Goal: Task Accomplishment & Management: Use online tool/utility

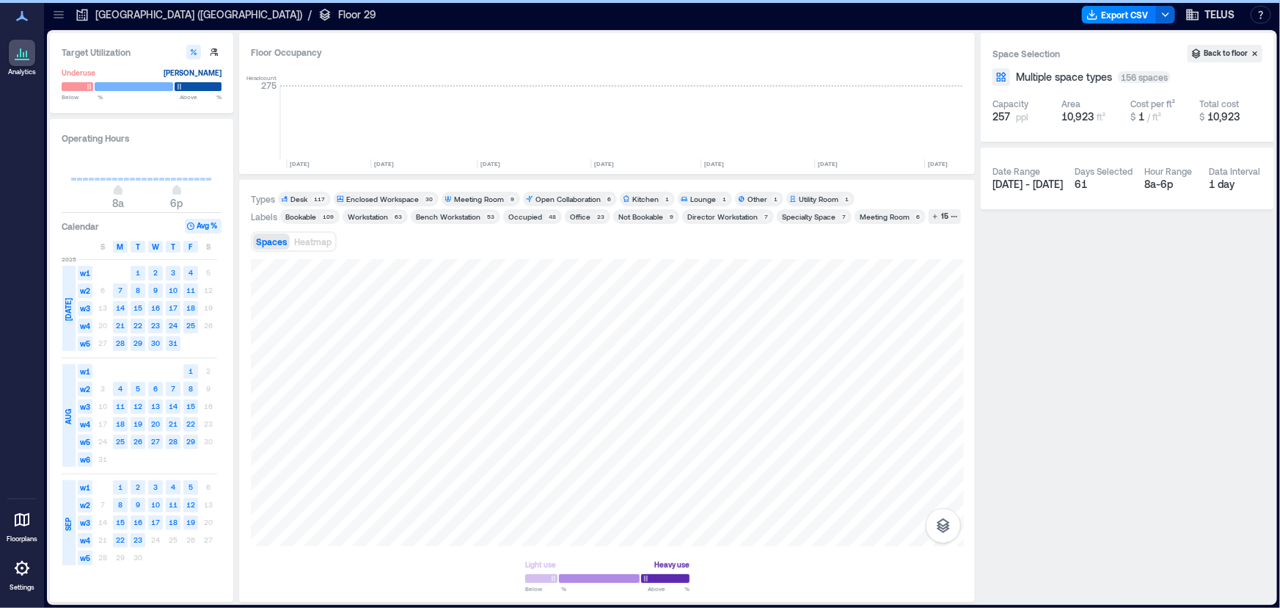
scroll to position [0, 1615]
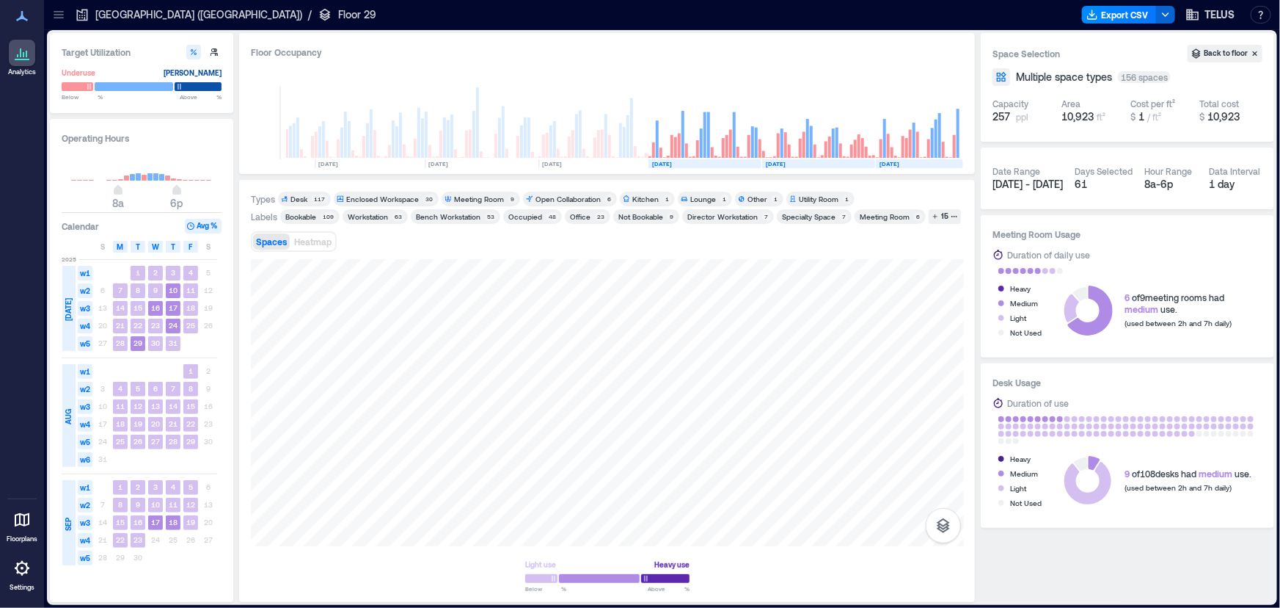
click at [59, 15] on icon at bounding box center [58, 14] width 15 height 15
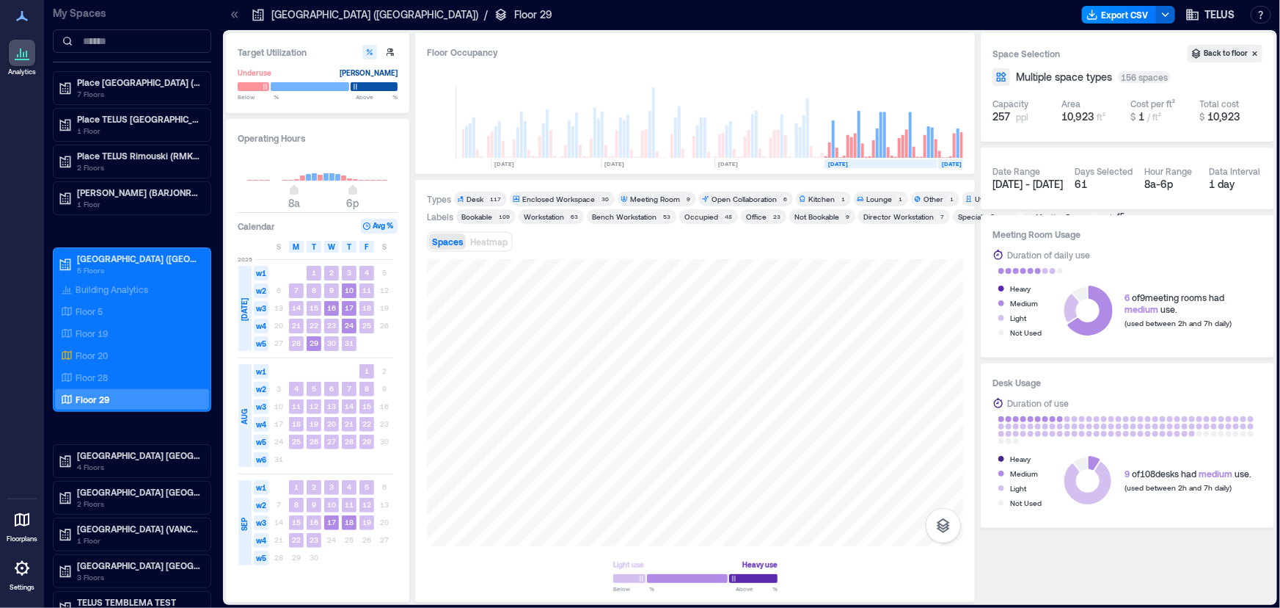
click at [233, 10] on icon at bounding box center [234, 14] width 15 height 15
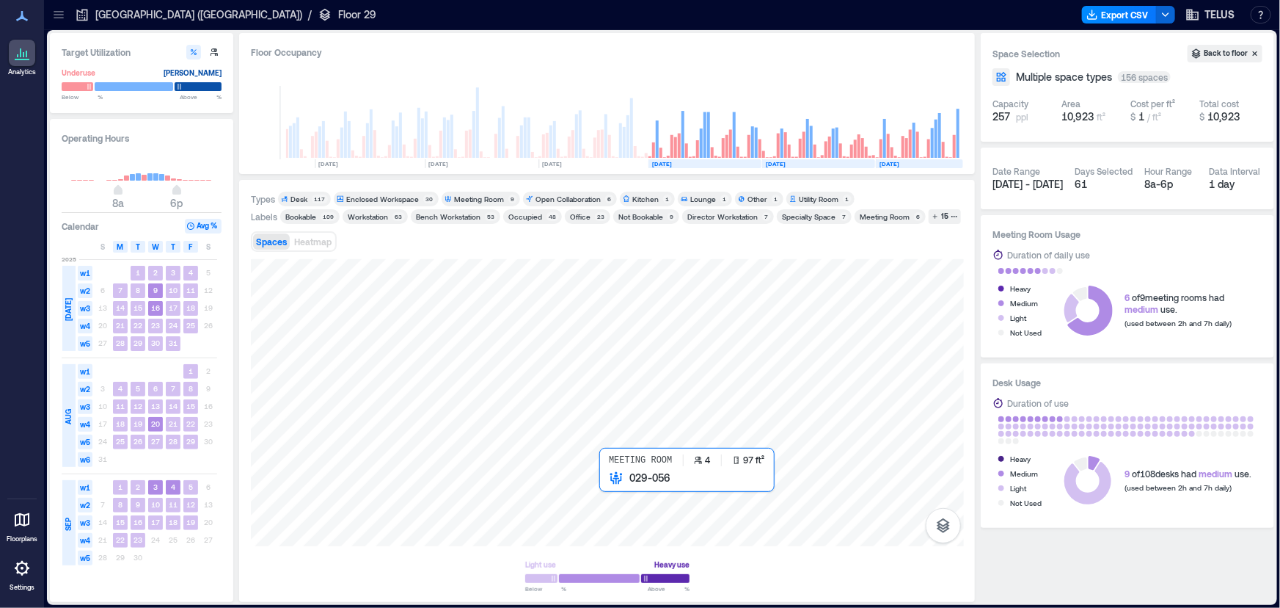
click at [616, 492] on div at bounding box center [607, 402] width 713 height 287
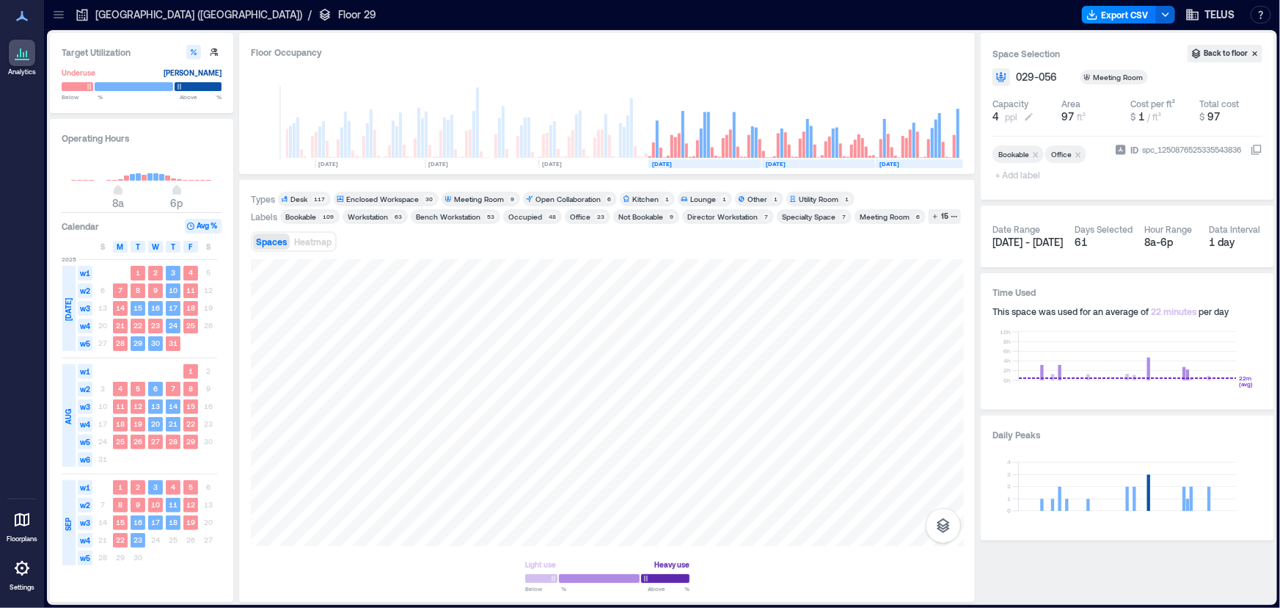
click at [1005, 112] on span "ppl" at bounding box center [1011, 117] width 12 height 12
type input "*"
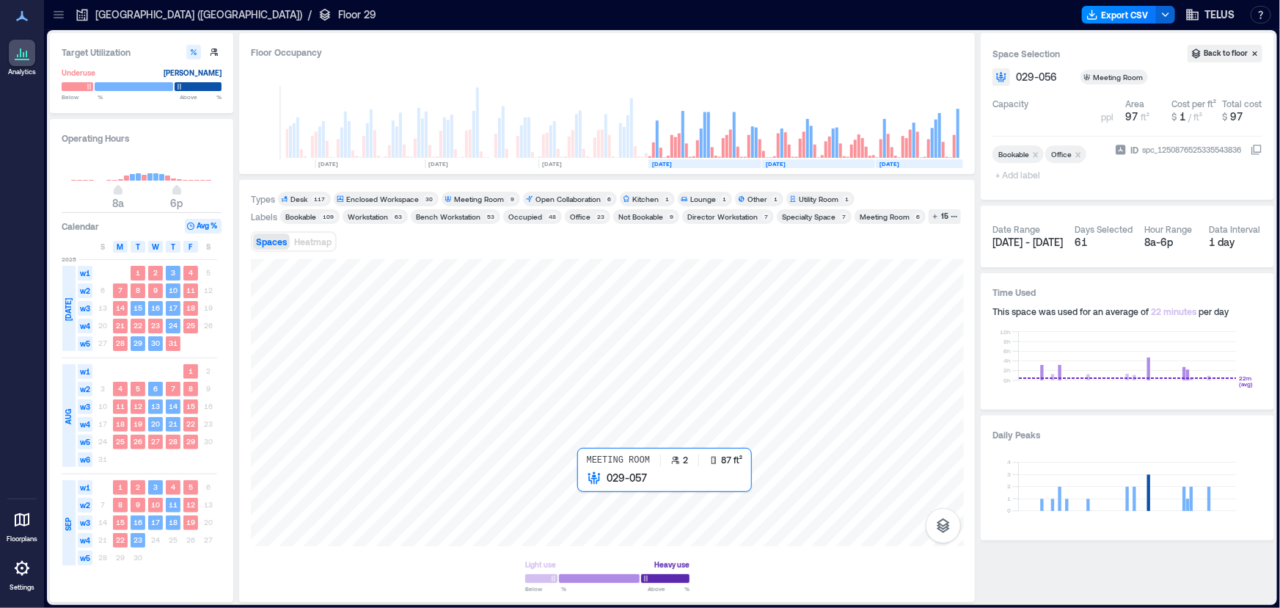
click at [589, 484] on div at bounding box center [607, 402] width 713 height 287
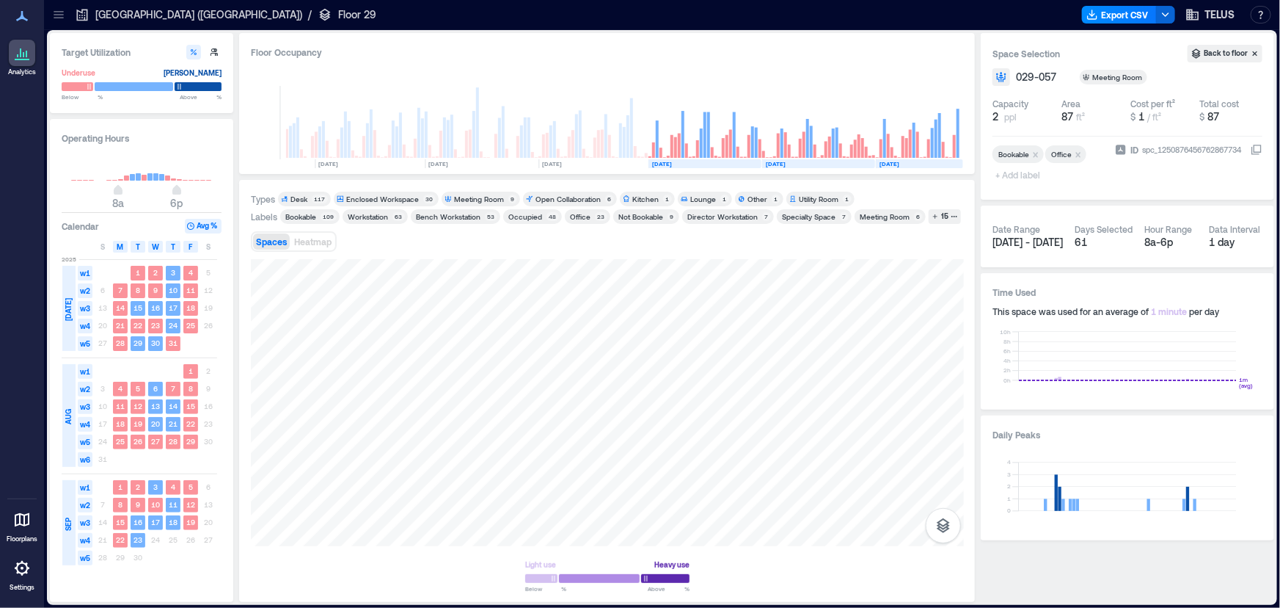
click at [1004, 120] on button "2 ppl" at bounding box center [1024, 116] width 63 height 15
click at [605, 489] on div at bounding box center [607, 402] width 713 height 287
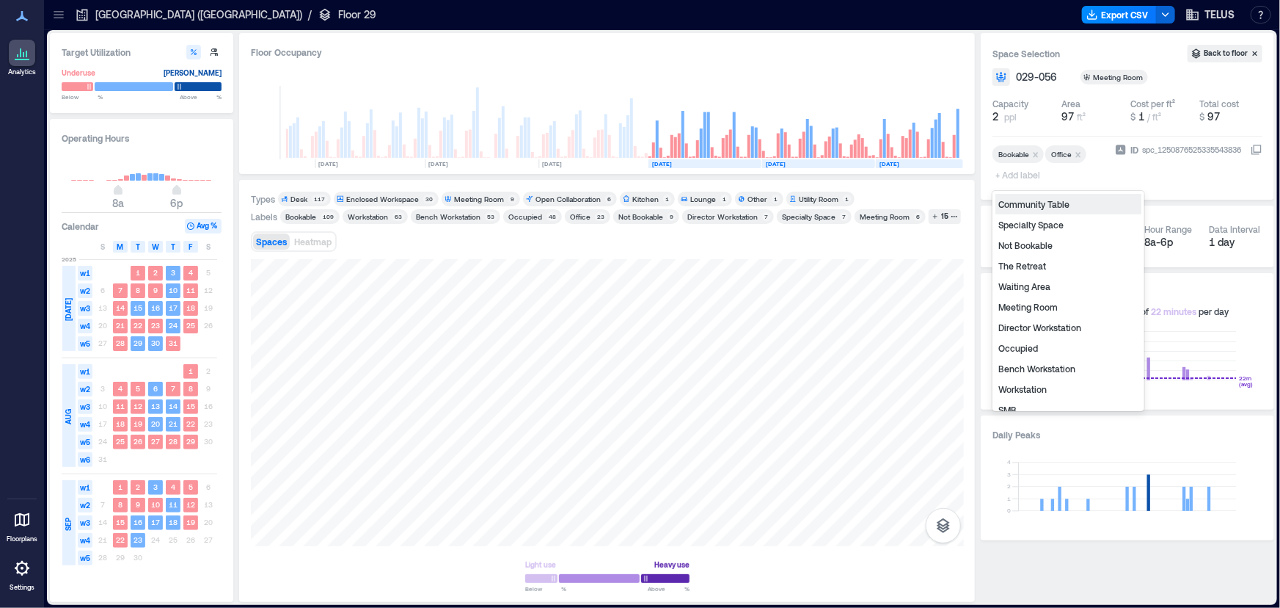
click at [1013, 176] on span "+ Add label" at bounding box center [1020, 174] width 54 height 21
click at [1015, 243] on div "Not Bookable" at bounding box center [1069, 245] width 146 height 21
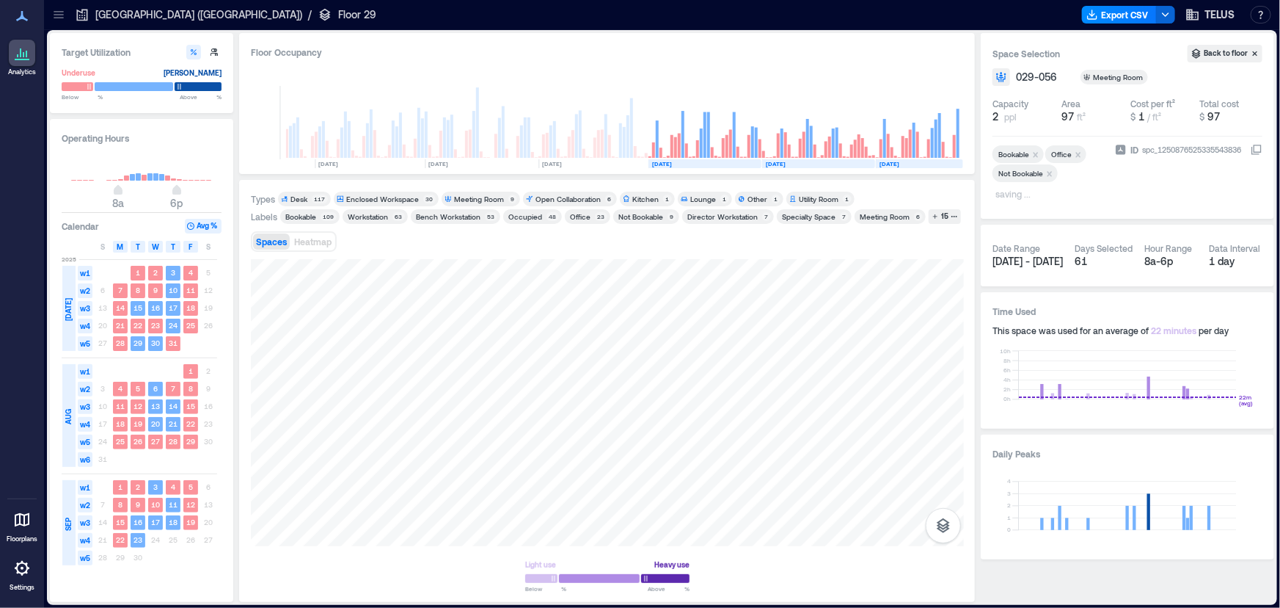
click at [1040, 196] on p "saving ..." at bounding box center [1050, 195] width 108 height 18
click at [1035, 153] on icon "Remove Bookable" at bounding box center [1036, 154] width 5 height 5
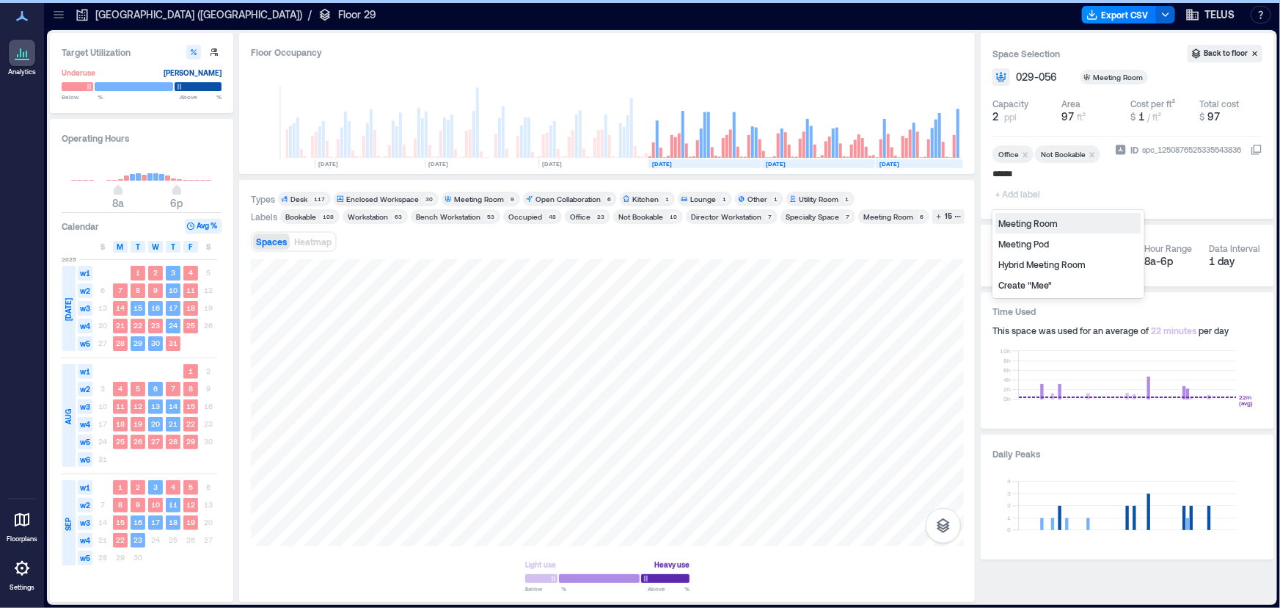
type input "*******"
click at [1042, 230] on div "Meeting Room" at bounding box center [1069, 223] width 146 height 21
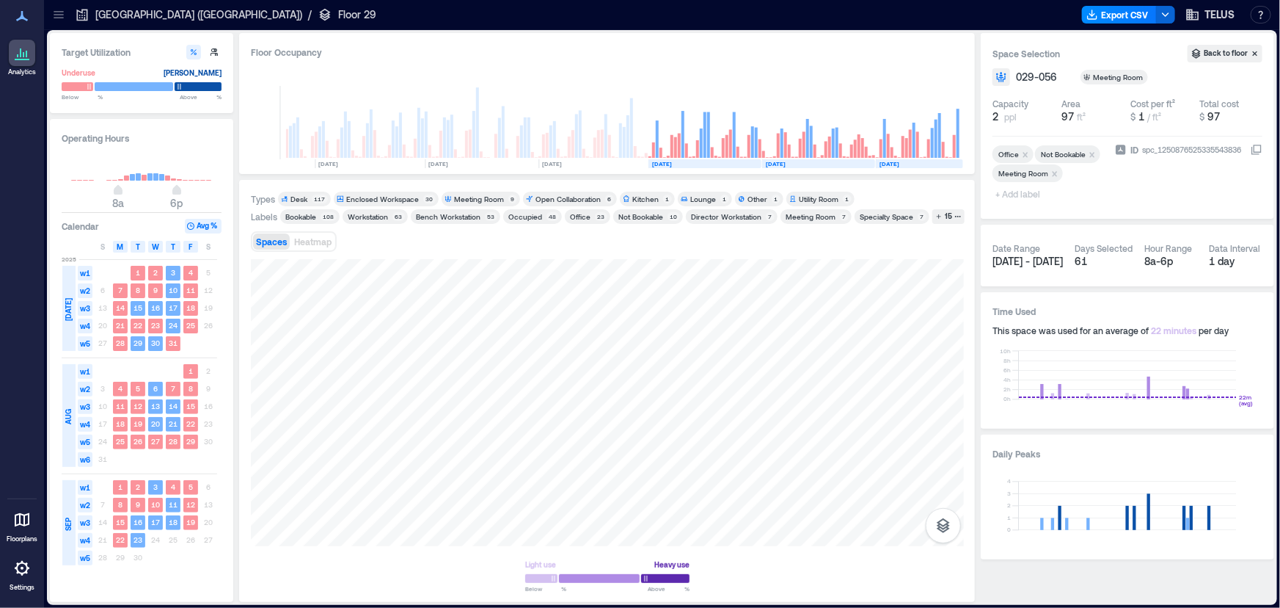
click at [1026, 155] on icon "Remove Office" at bounding box center [1026, 154] width 5 height 5
click at [589, 500] on div at bounding box center [607, 402] width 713 height 287
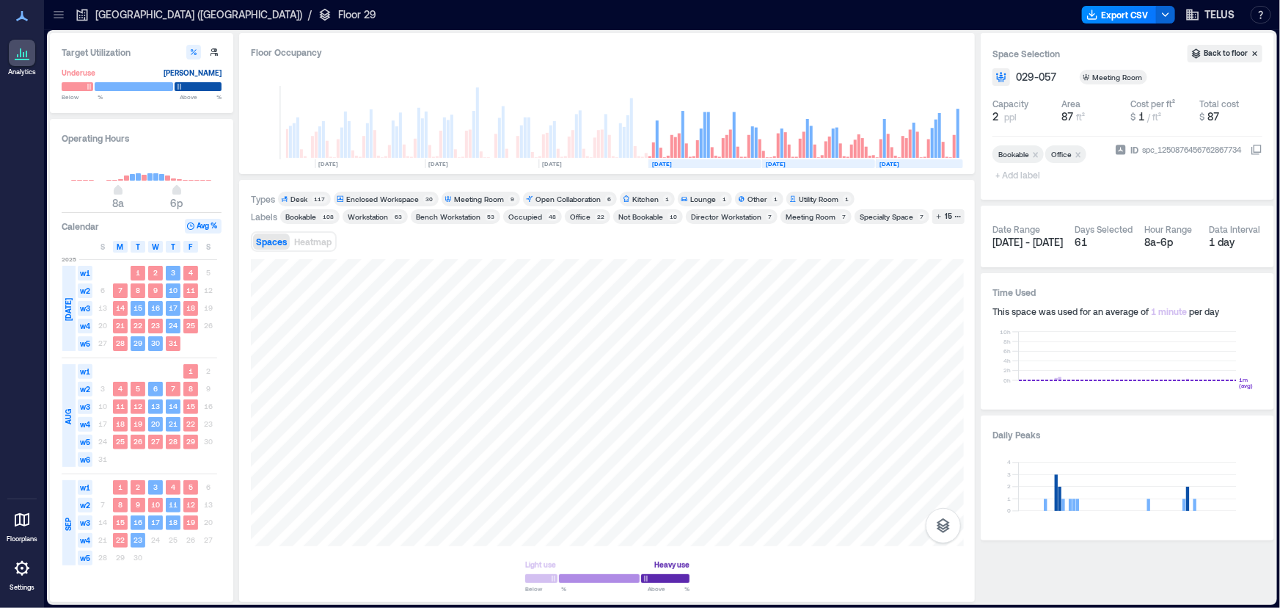
click at [1020, 175] on span "+ Add label" at bounding box center [1020, 174] width 54 height 21
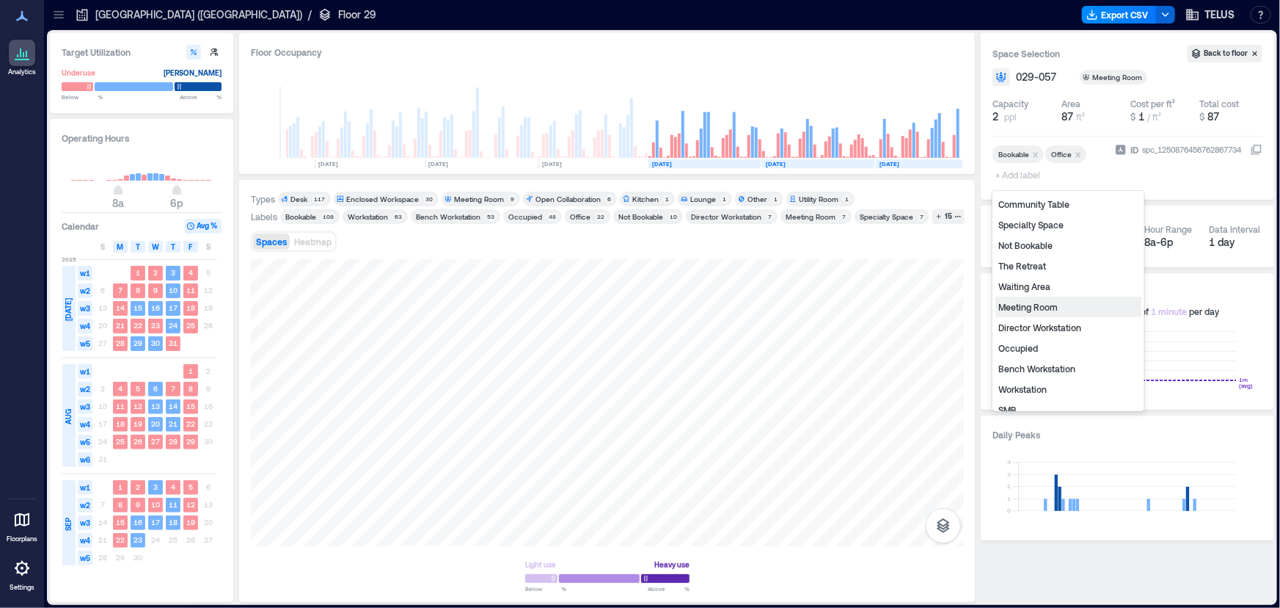
click at [1052, 301] on div "Meeting Room" at bounding box center [1069, 306] width 146 height 21
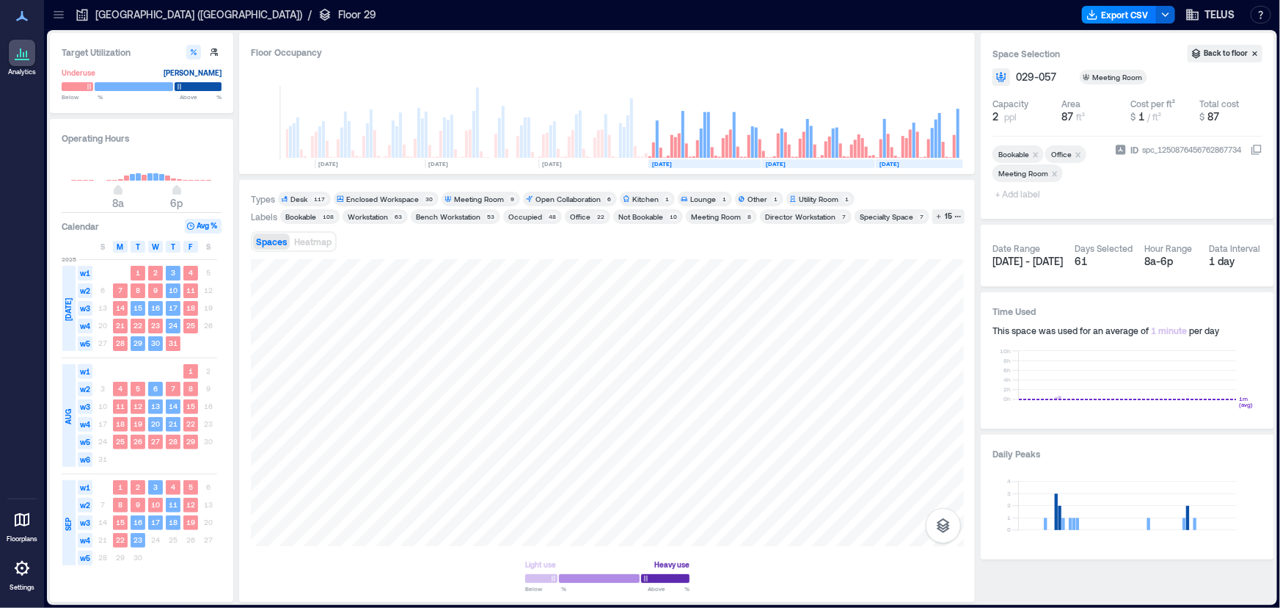
click at [1043, 199] on span "+ Add label" at bounding box center [1020, 193] width 54 height 21
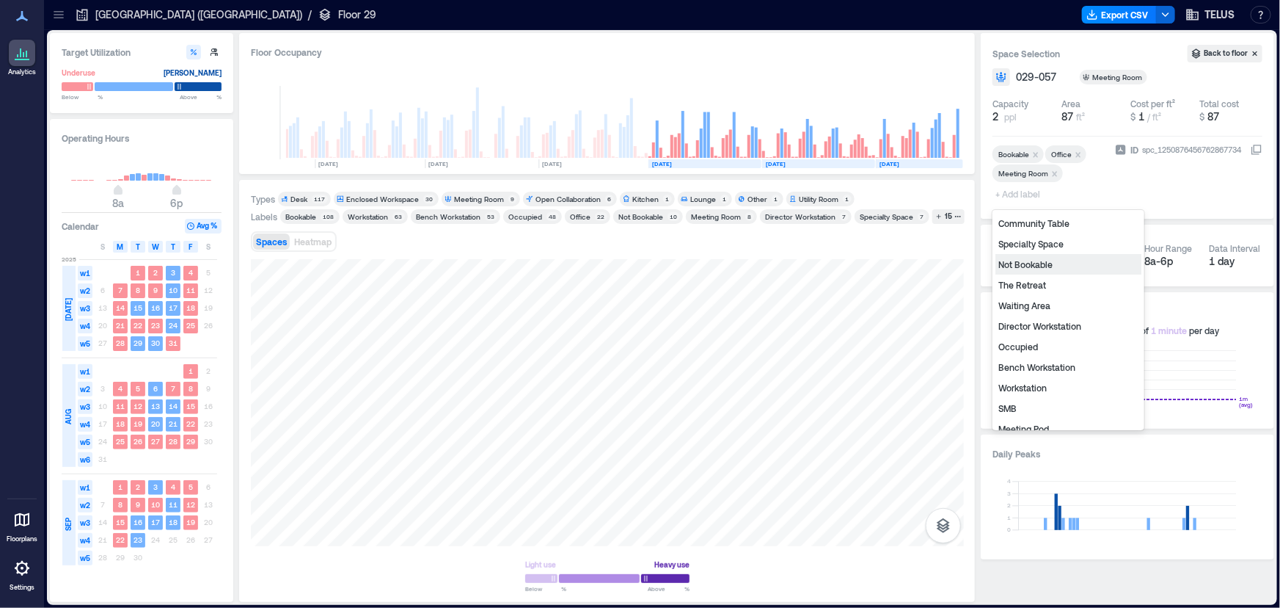
click at [1056, 263] on div "Not Bookable" at bounding box center [1069, 264] width 146 height 21
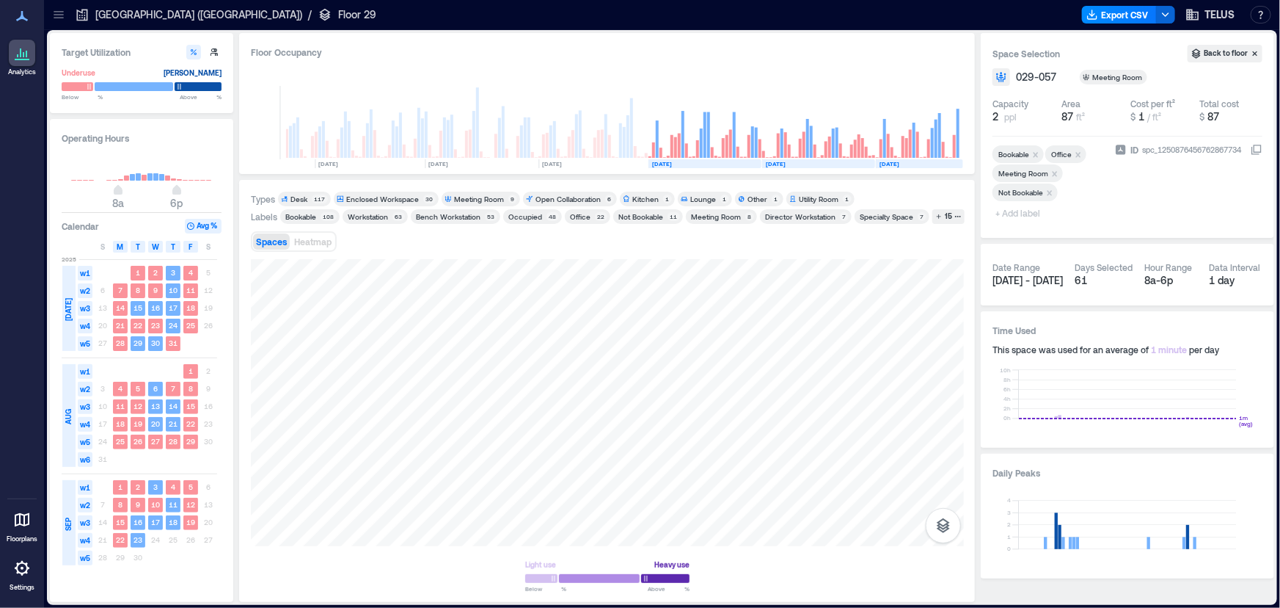
click at [1036, 153] on icon "Remove Bookable" at bounding box center [1036, 155] width 10 height 10
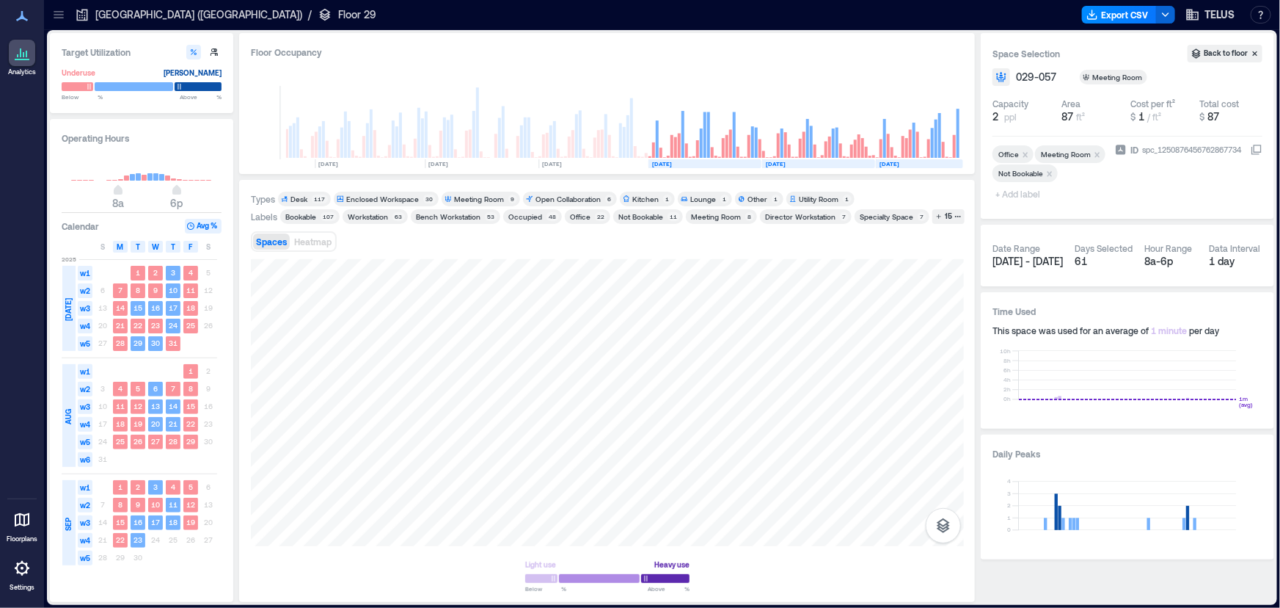
click at [1025, 152] on icon "Remove Office" at bounding box center [1026, 155] width 10 height 10
click at [50, 15] on div at bounding box center [58, 14] width 23 height 23
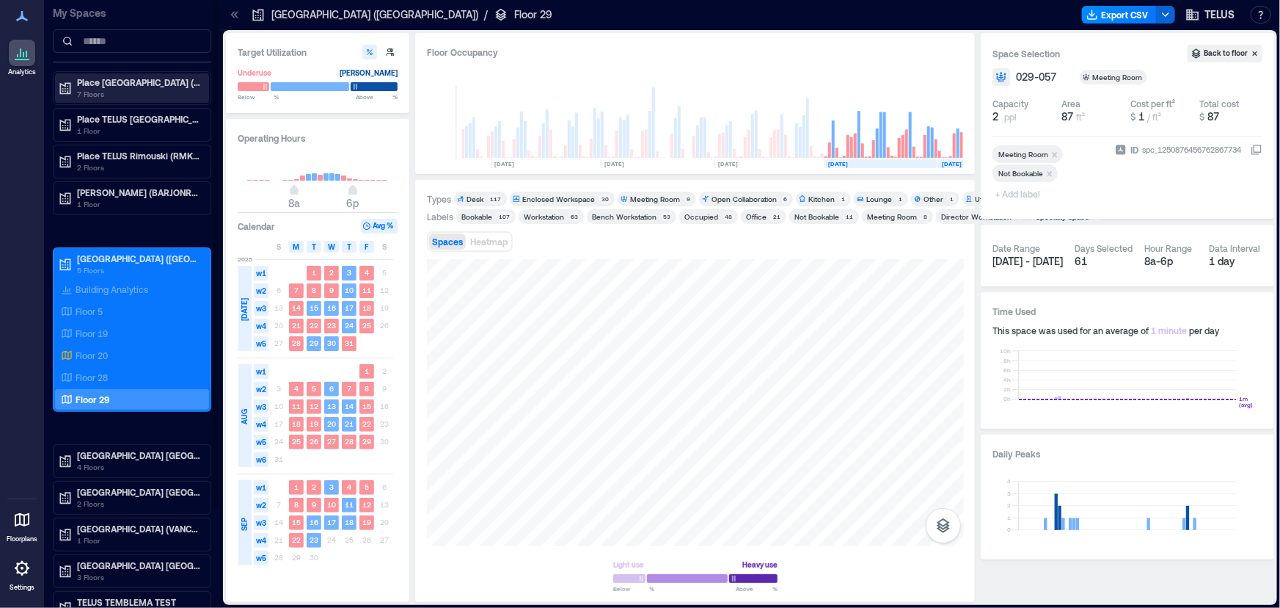
click at [138, 84] on p "Place [GEOGRAPHIC_DATA] (MTRLPQGL)" at bounding box center [138, 82] width 123 height 12
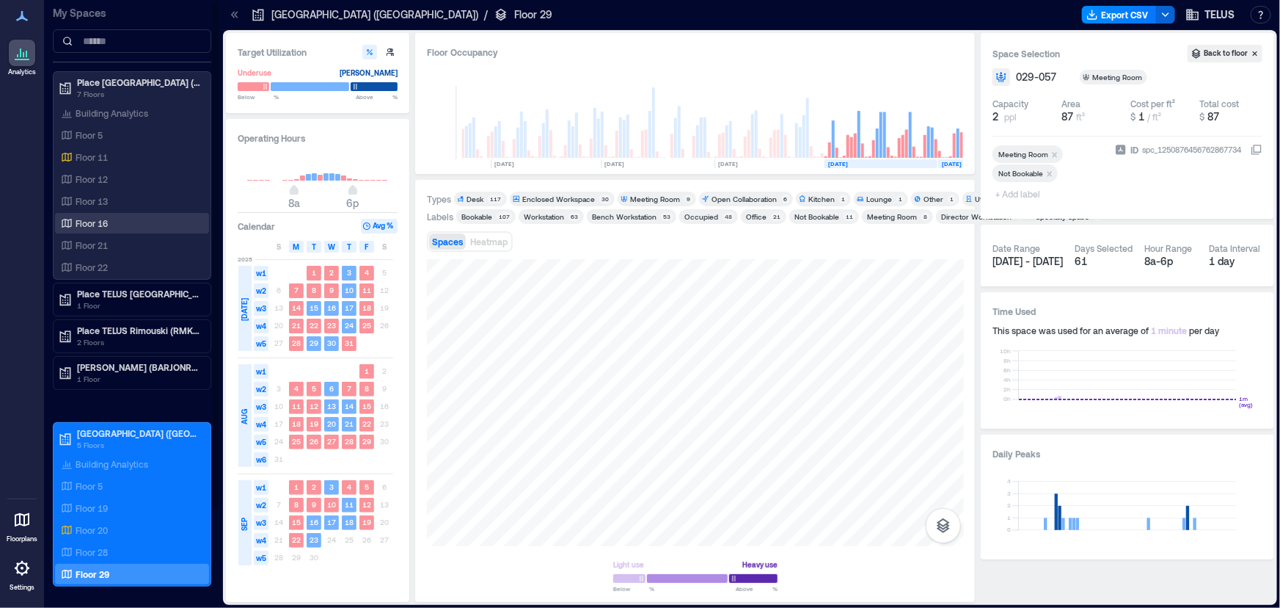
click at [125, 220] on div "Floor 16" at bounding box center [129, 223] width 142 height 15
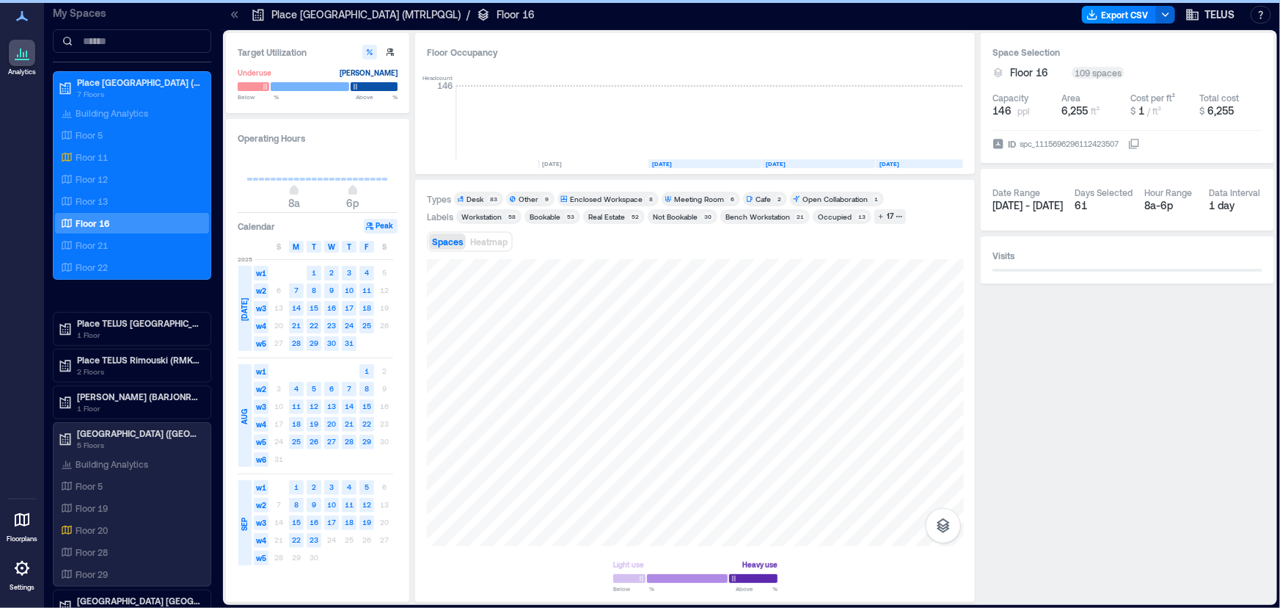
click at [235, 15] on icon at bounding box center [234, 14] width 15 height 15
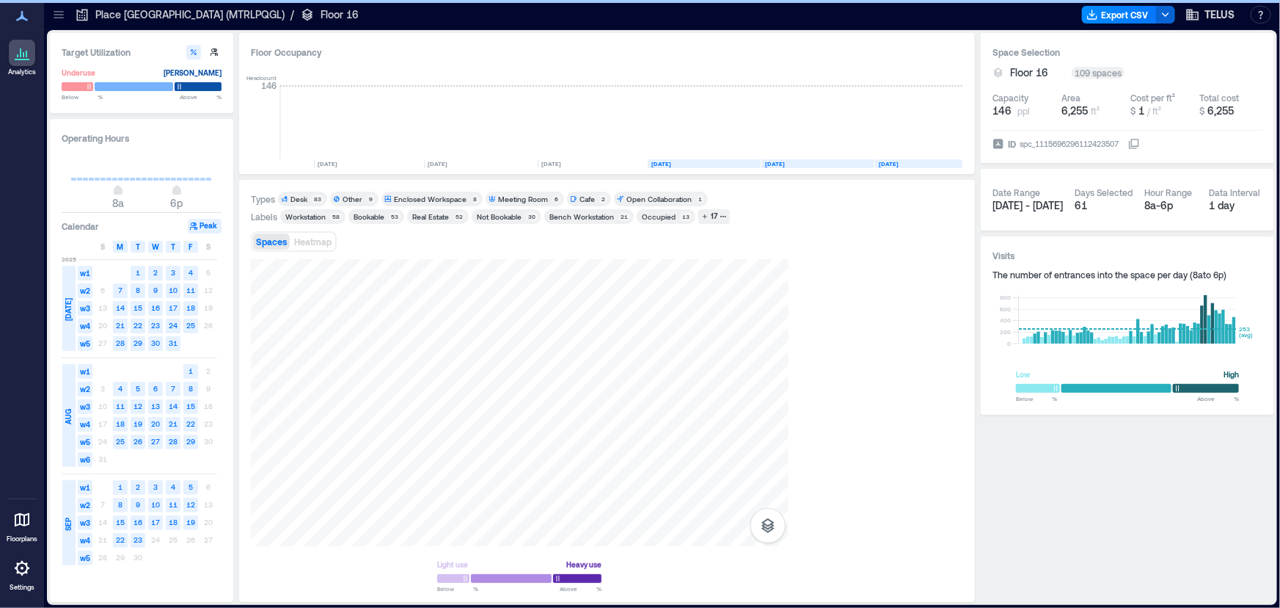
scroll to position [0, 2279]
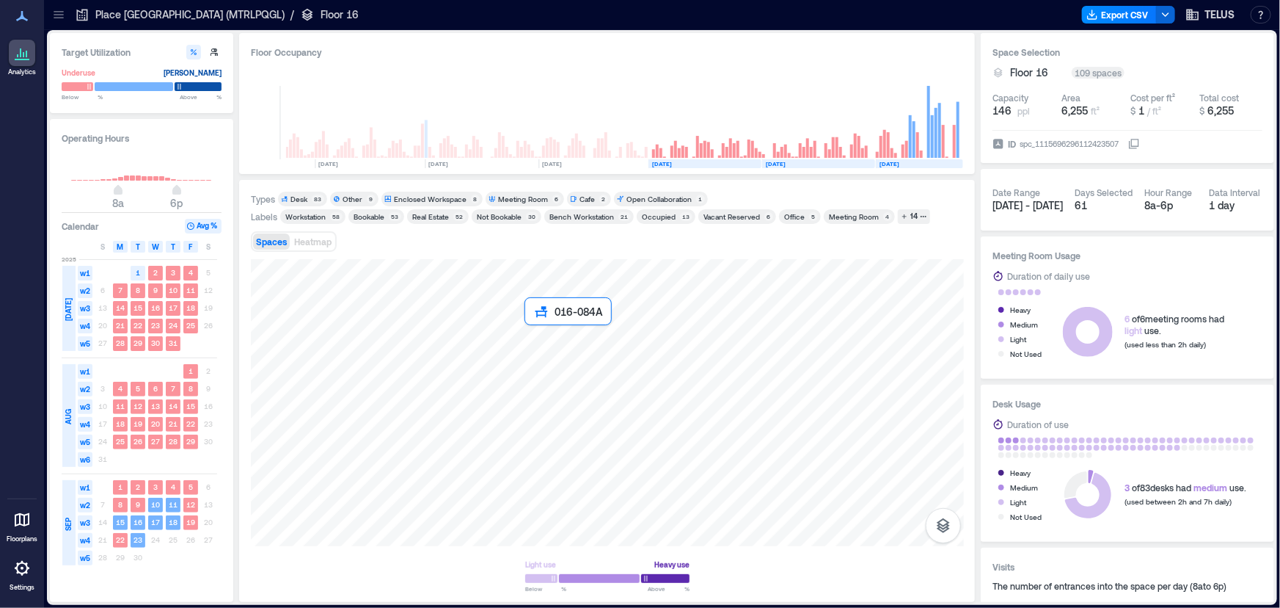
click at [536, 346] on div at bounding box center [607, 402] width 713 height 287
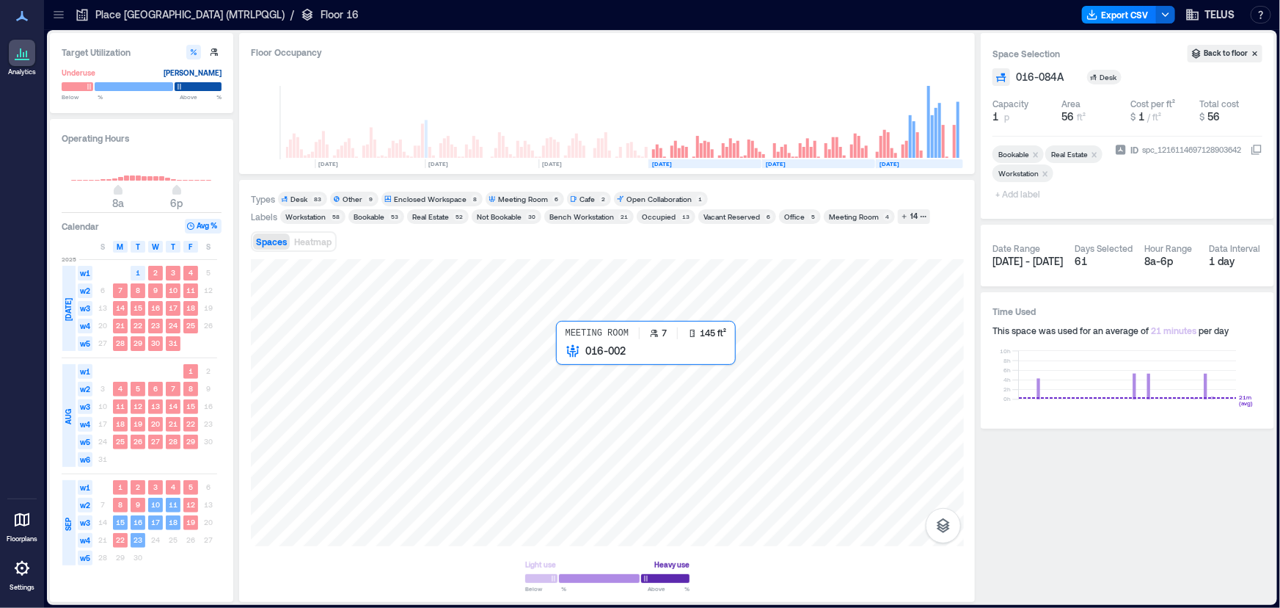
click at [571, 361] on div at bounding box center [607, 402] width 713 height 287
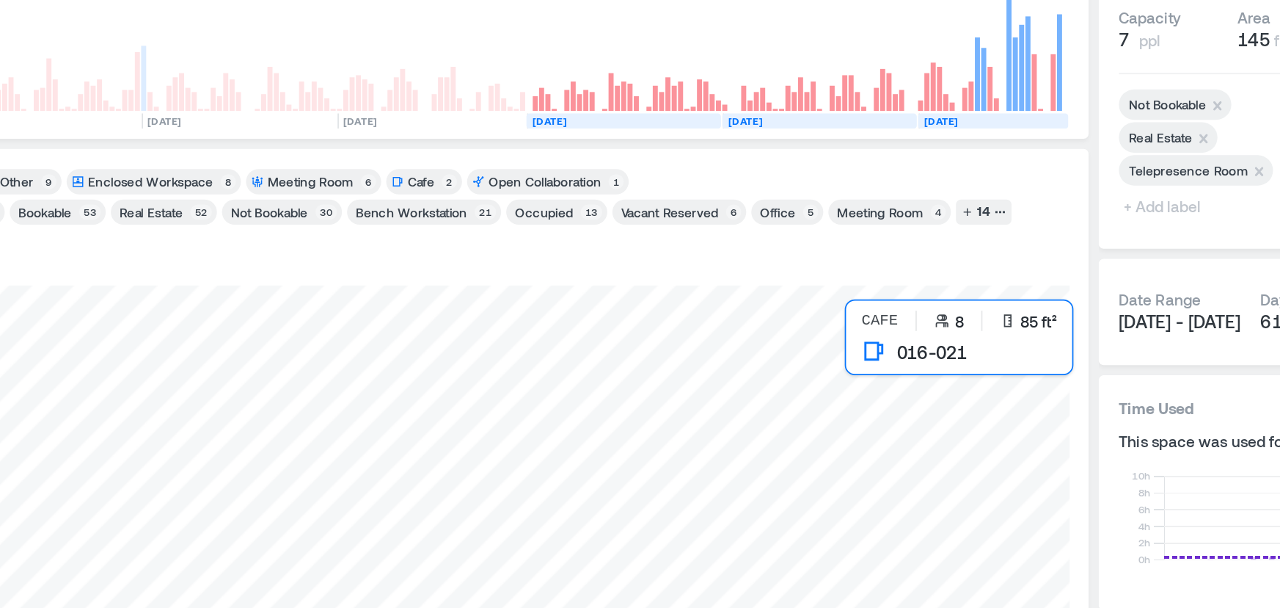
click at [847, 315] on div at bounding box center [607, 402] width 713 height 287
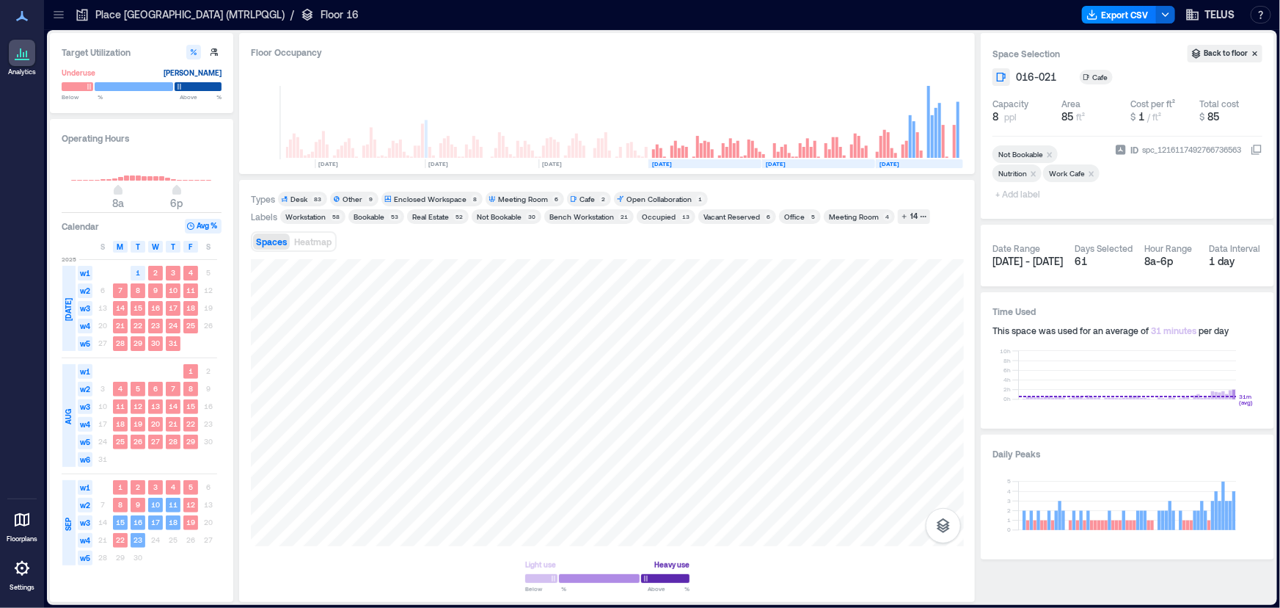
click at [58, 15] on icon at bounding box center [59, 14] width 10 height 1
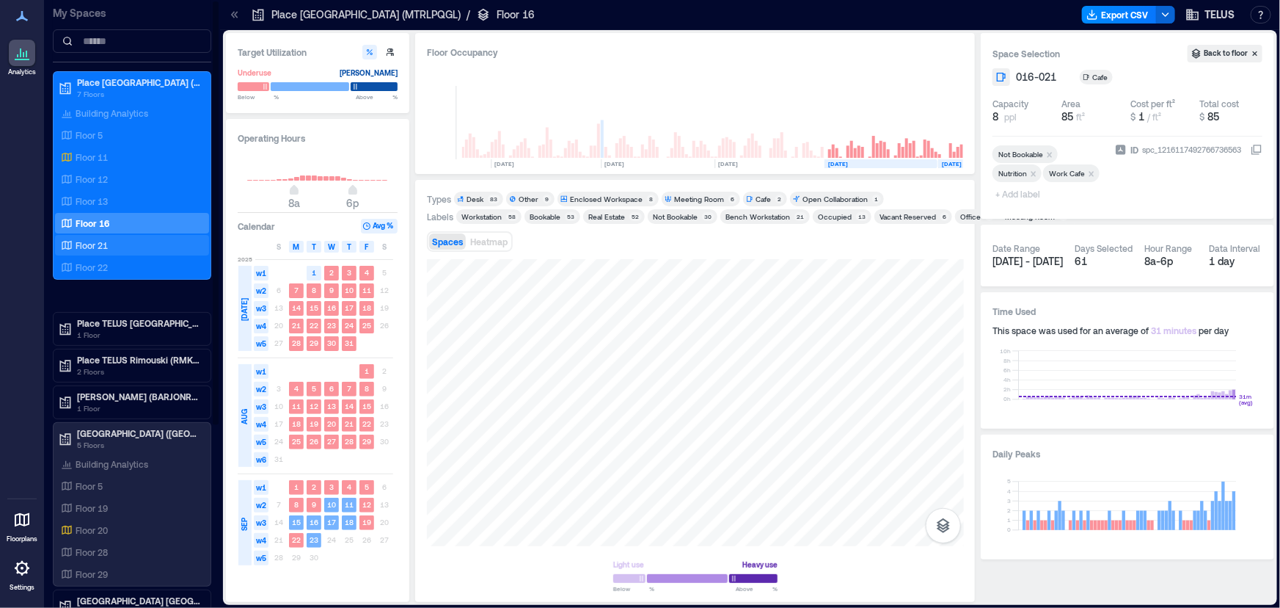
click at [108, 242] on p "Floor 21" at bounding box center [92, 245] width 32 height 12
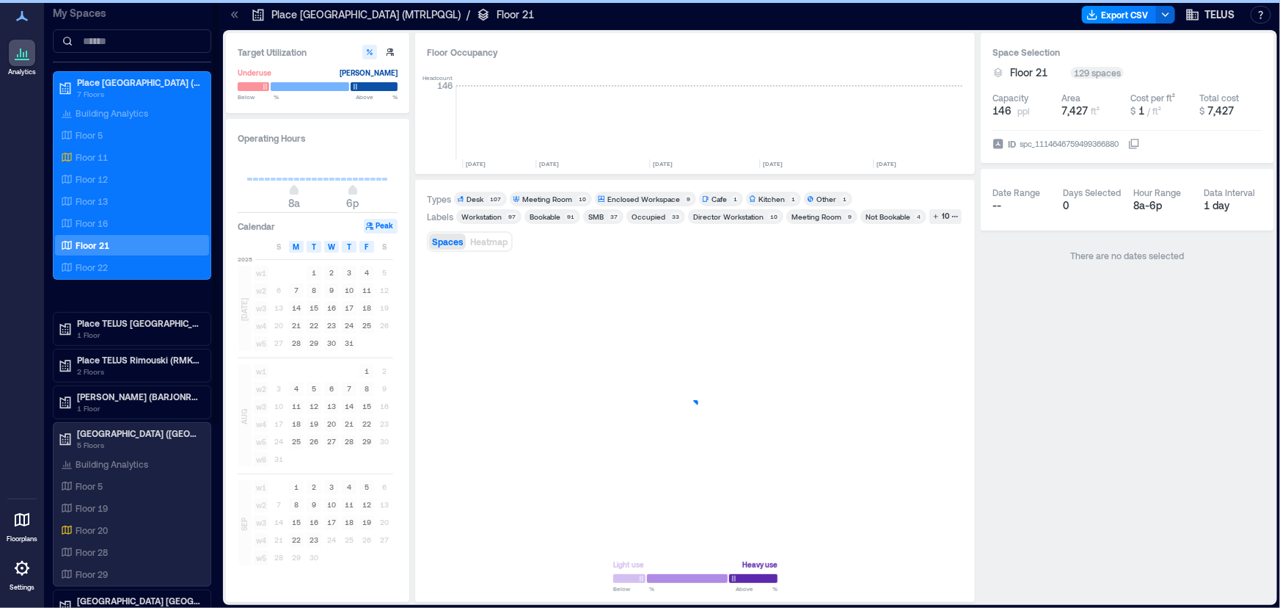
scroll to position [0, 2455]
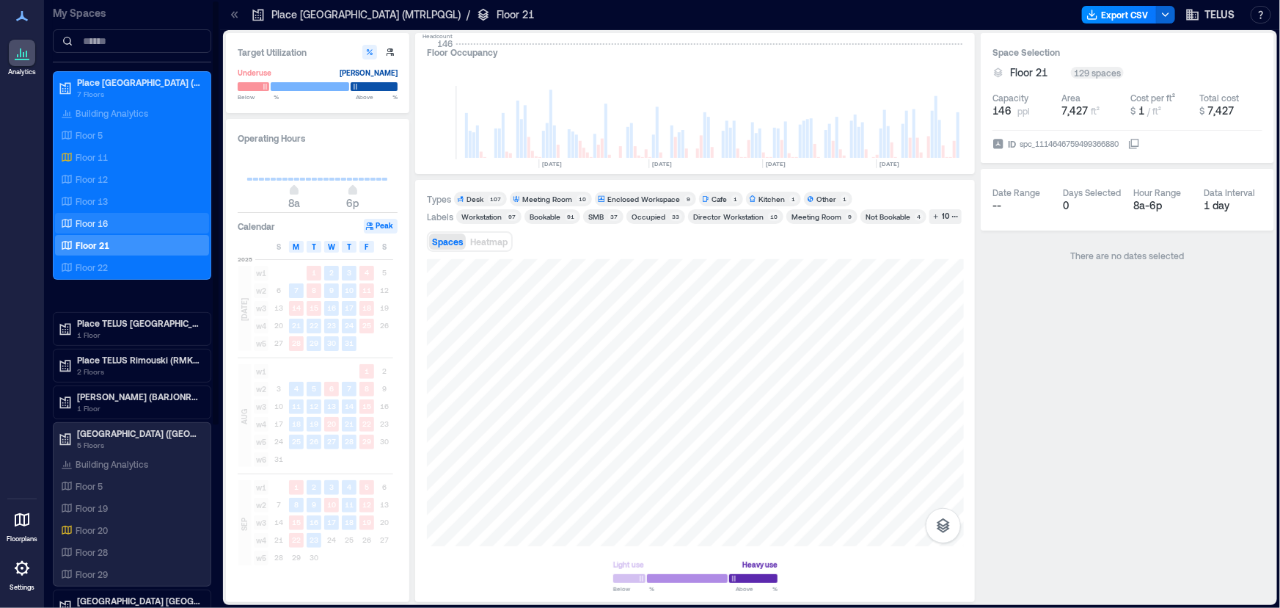
click at [130, 222] on div "Floor 16" at bounding box center [129, 223] width 142 height 15
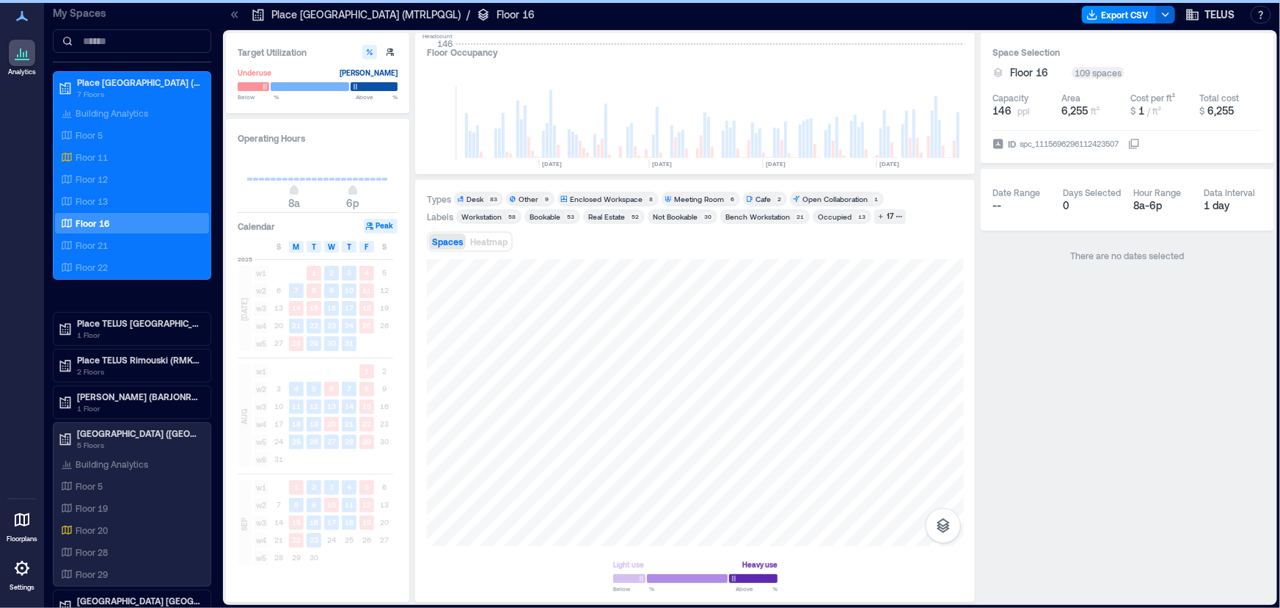
click at [237, 10] on icon at bounding box center [234, 14] width 15 height 15
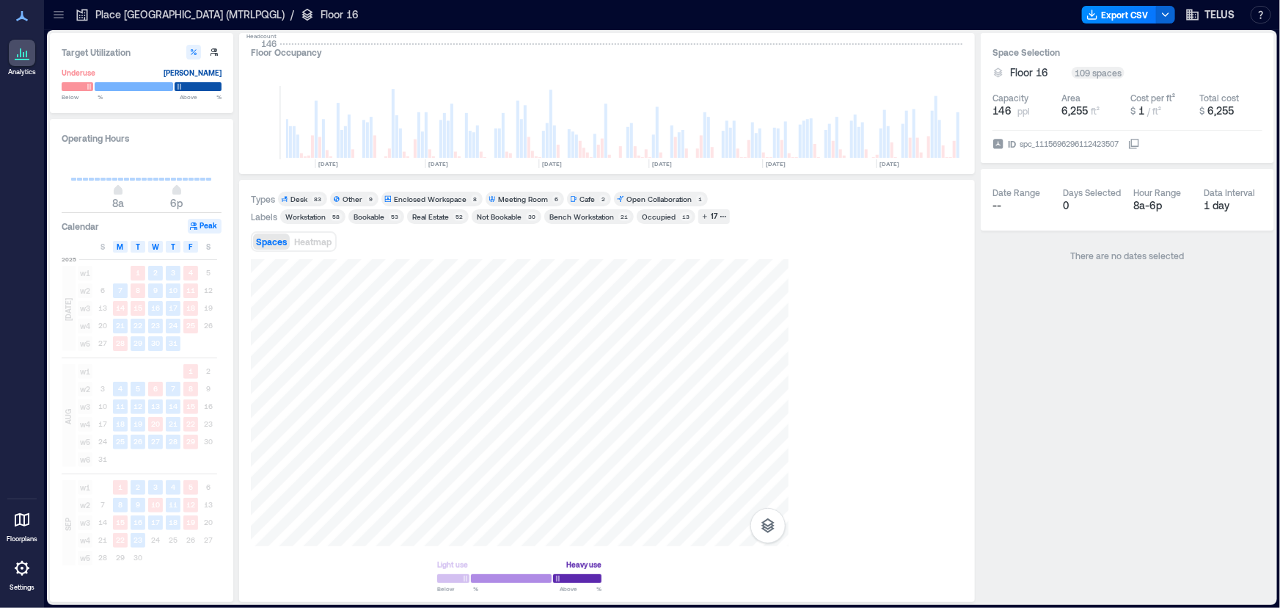
scroll to position [0, 2279]
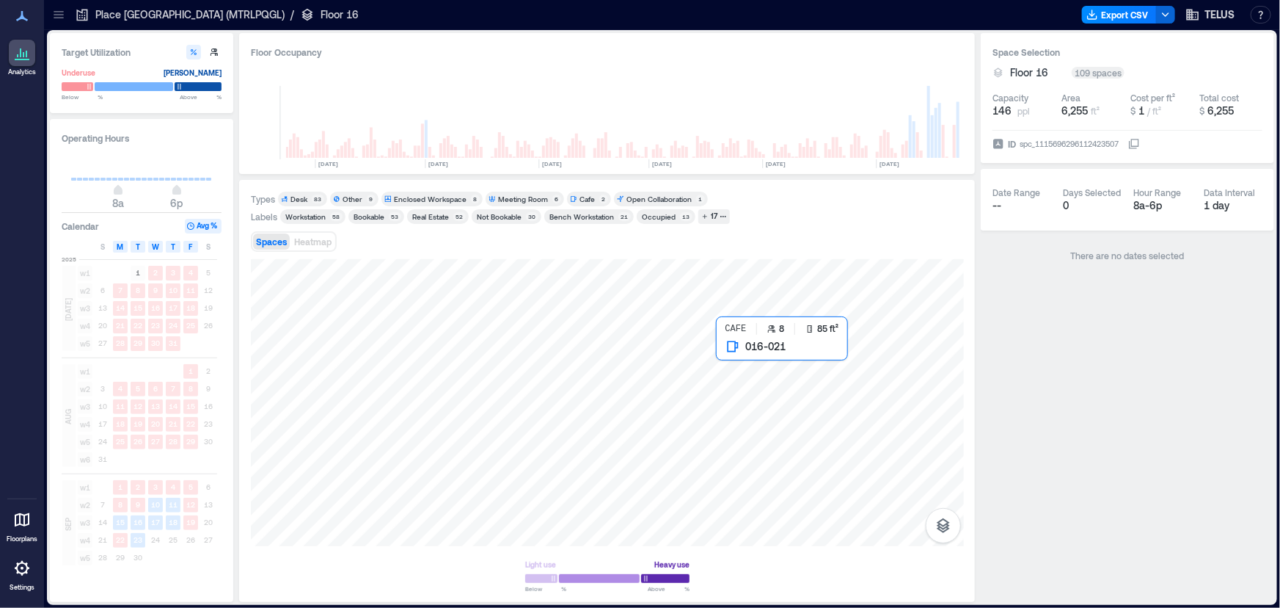
click at [736, 359] on div at bounding box center [607, 402] width 713 height 287
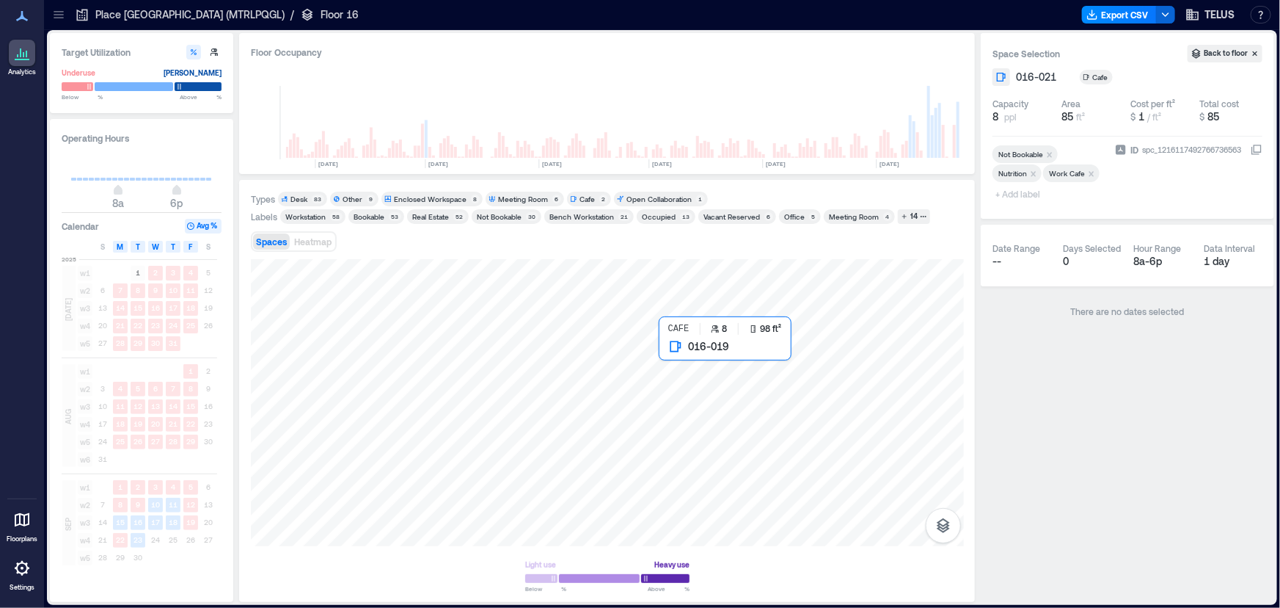
click at [689, 354] on div at bounding box center [607, 402] width 713 height 287
click at [512, 73] on div "Floor Occupancy Headcount 146 [DATE] [DATE] [DATE] [DATE] [DATE] [DATE] [DATE] …" at bounding box center [607, 317] width 736 height 569
click at [747, 337] on div at bounding box center [607, 402] width 713 height 287
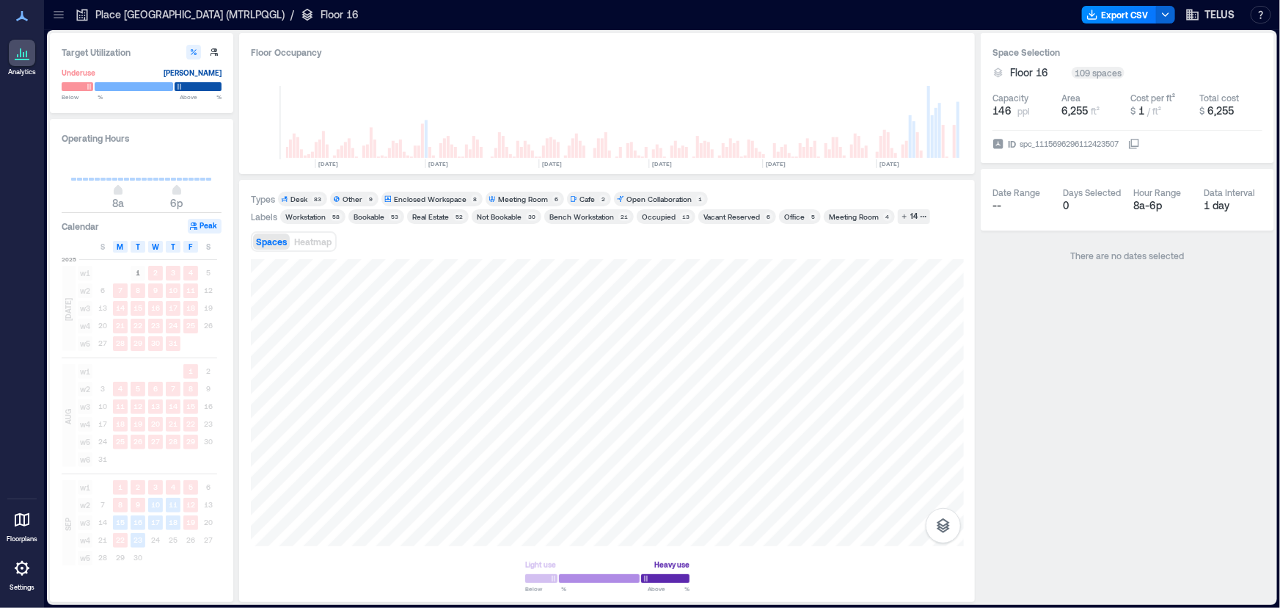
click at [61, 17] on icon at bounding box center [59, 17] width 10 height 1
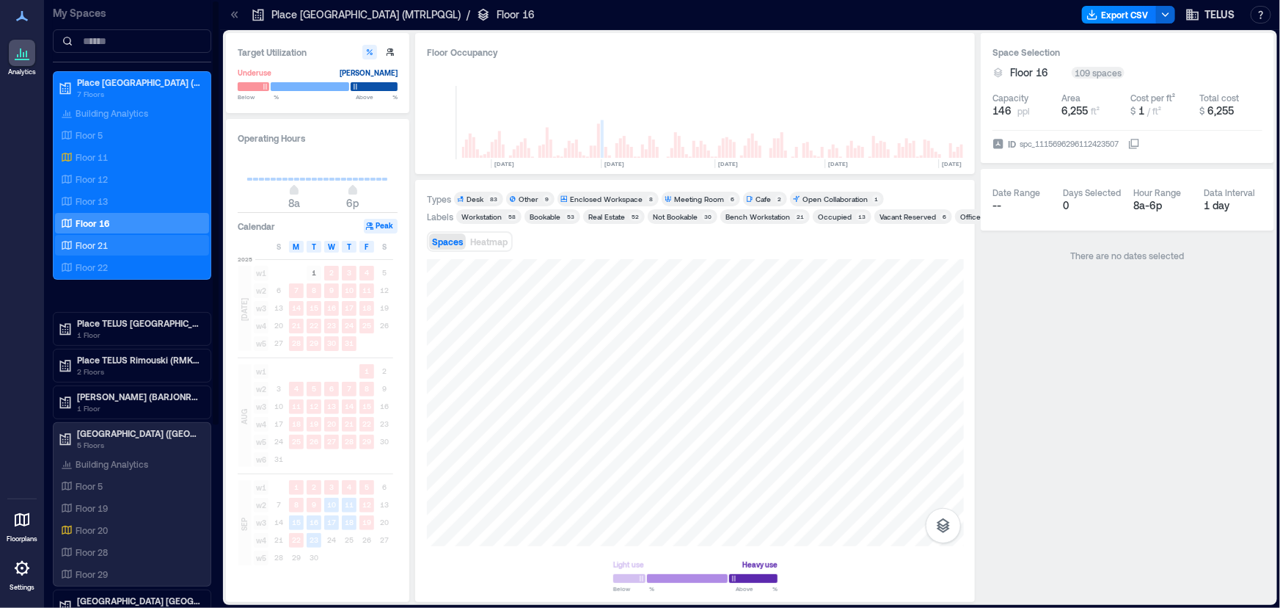
click at [107, 244] on p "Floor 21" at bounding box center [92, 245] width 32 height 12
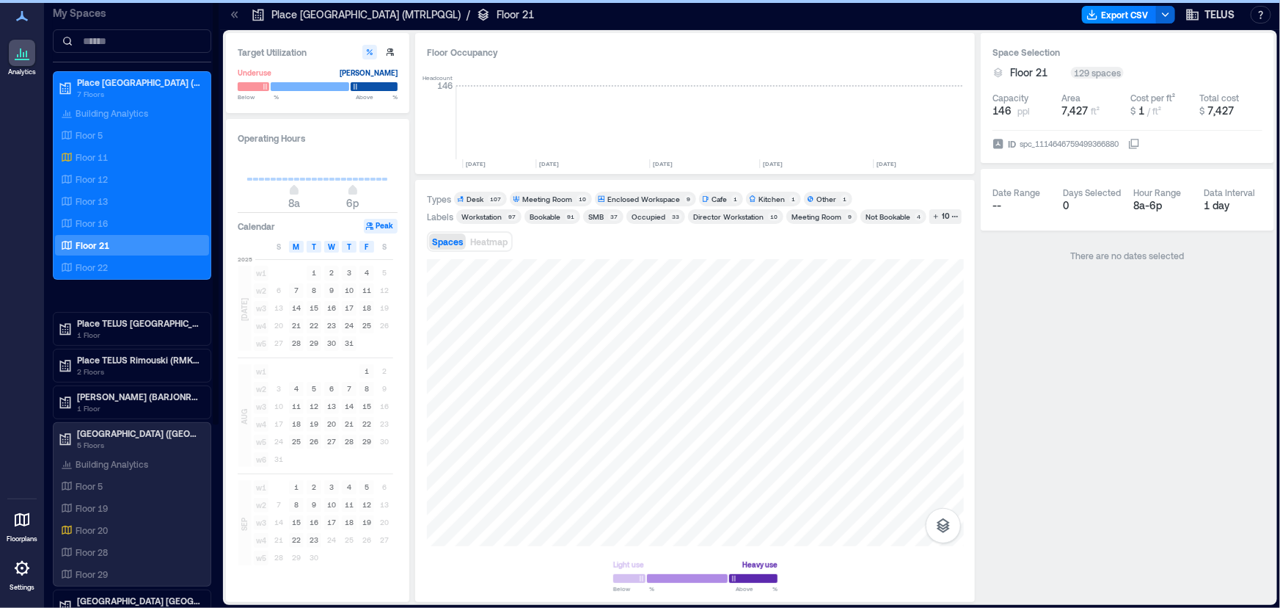
scroll to position [0, 2455]
click at [233, 15] on icon at bounding box center [233, 14] width 4 height 7
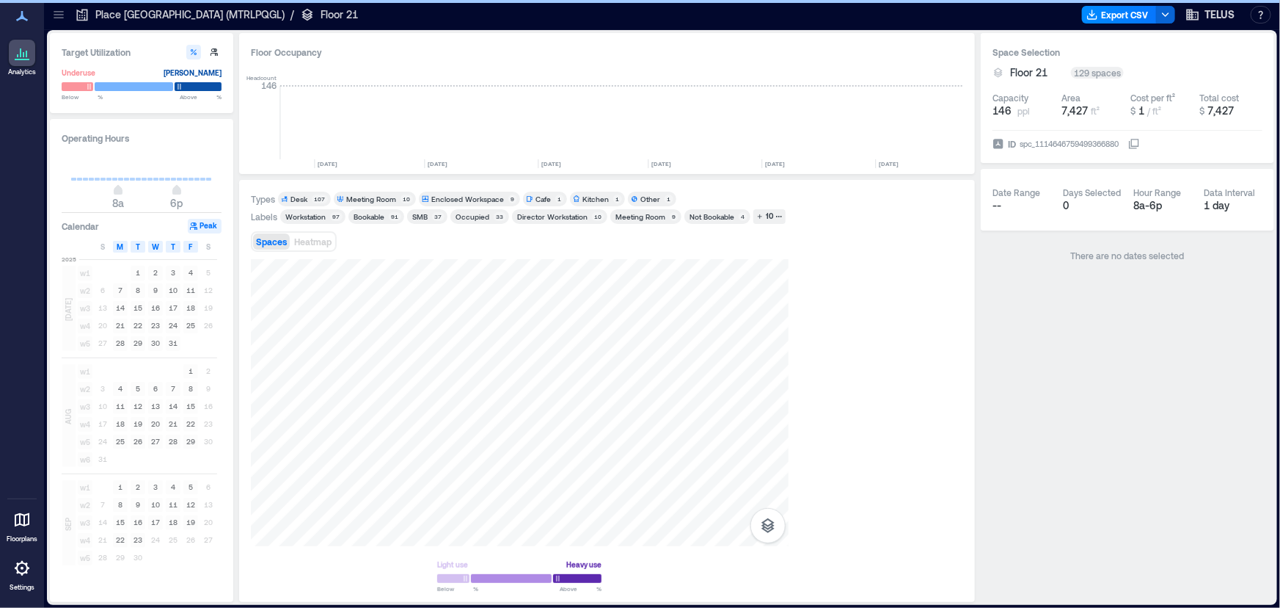
scroll to position [0, 2279]
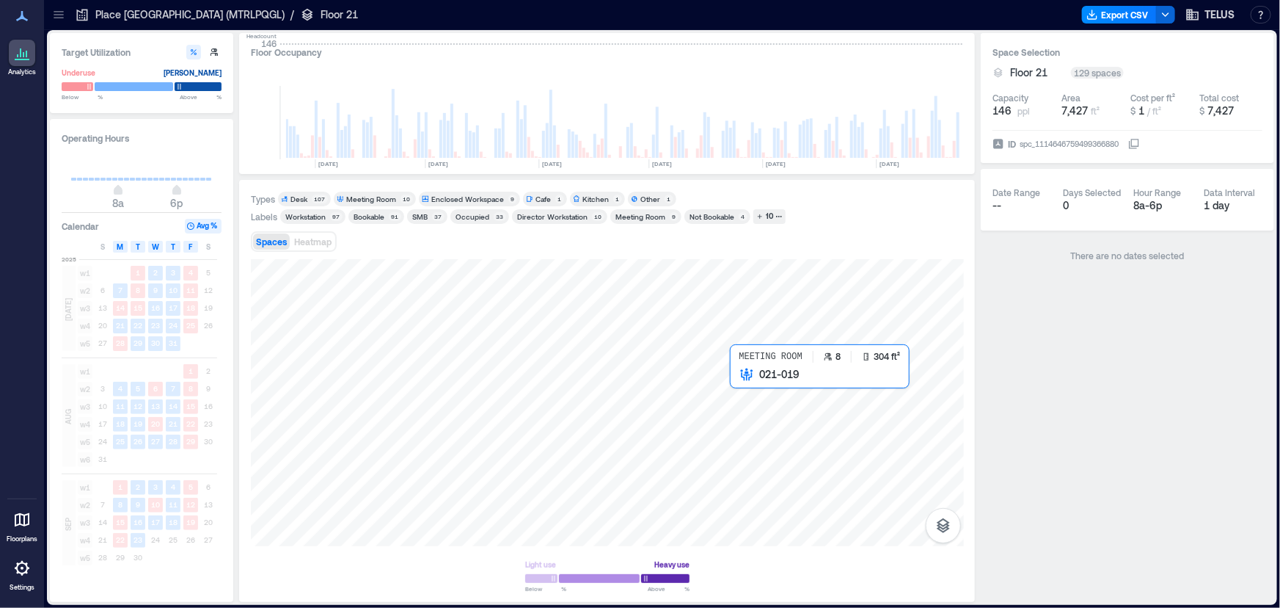
click at [741, 395] on div at bounding box center [607, 402] width 713 height 287
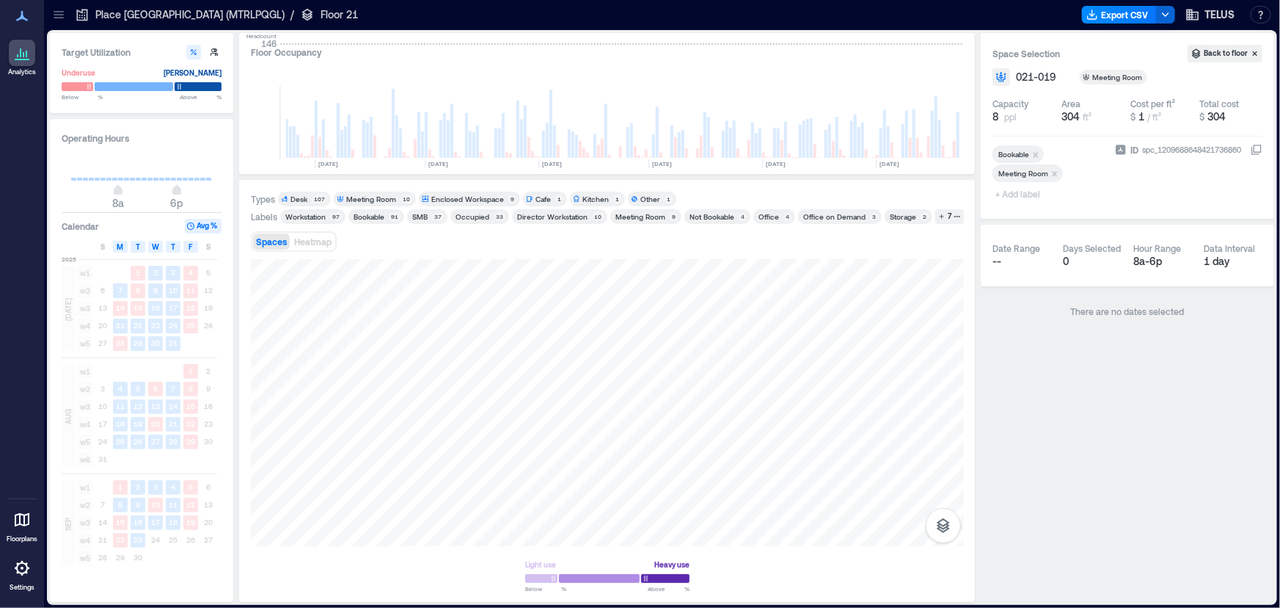
click at [1045, 192] on span "+ Add label" at bounding box center [1020, 193] width 54 height 21
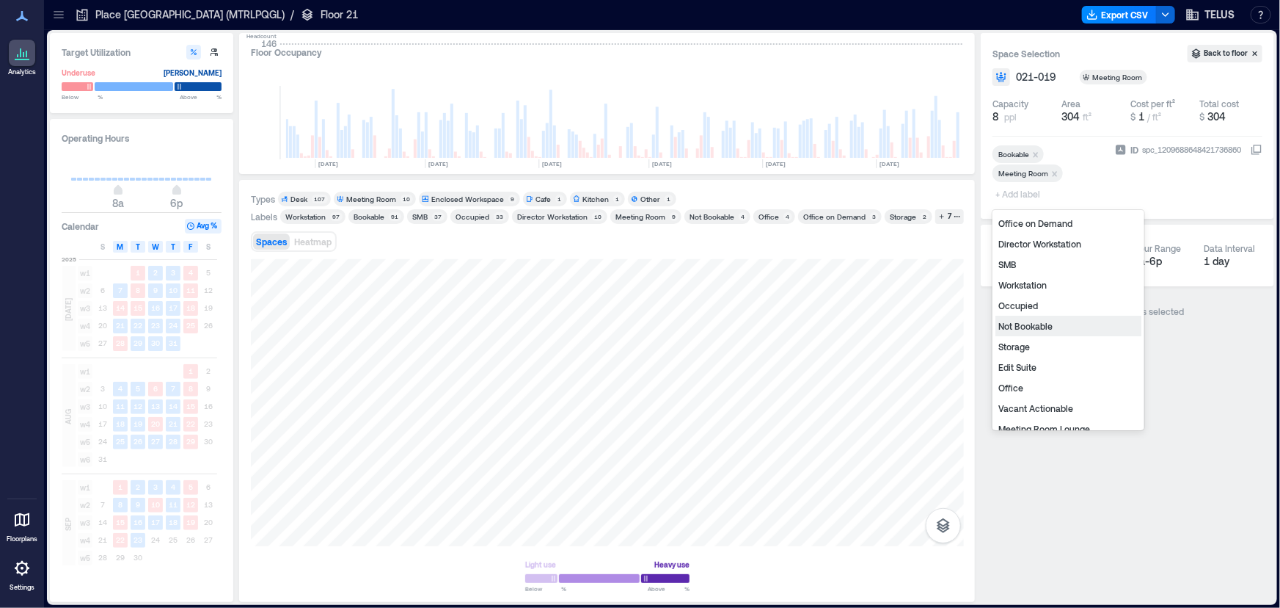
click at [1056, 328] on div "Not Bookable" at bounding box center [1069, 325] width 146 height 21
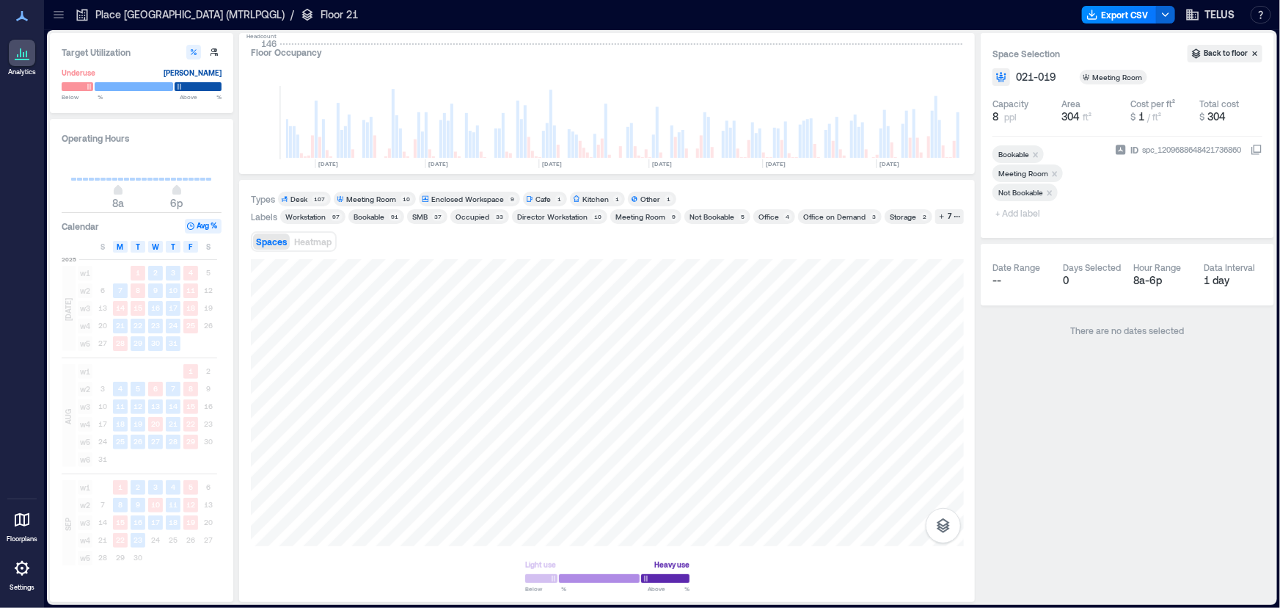
click at [1035, 152] on icon "Remove Bookable" at bounding box center [1036, 155] width 10 height 10
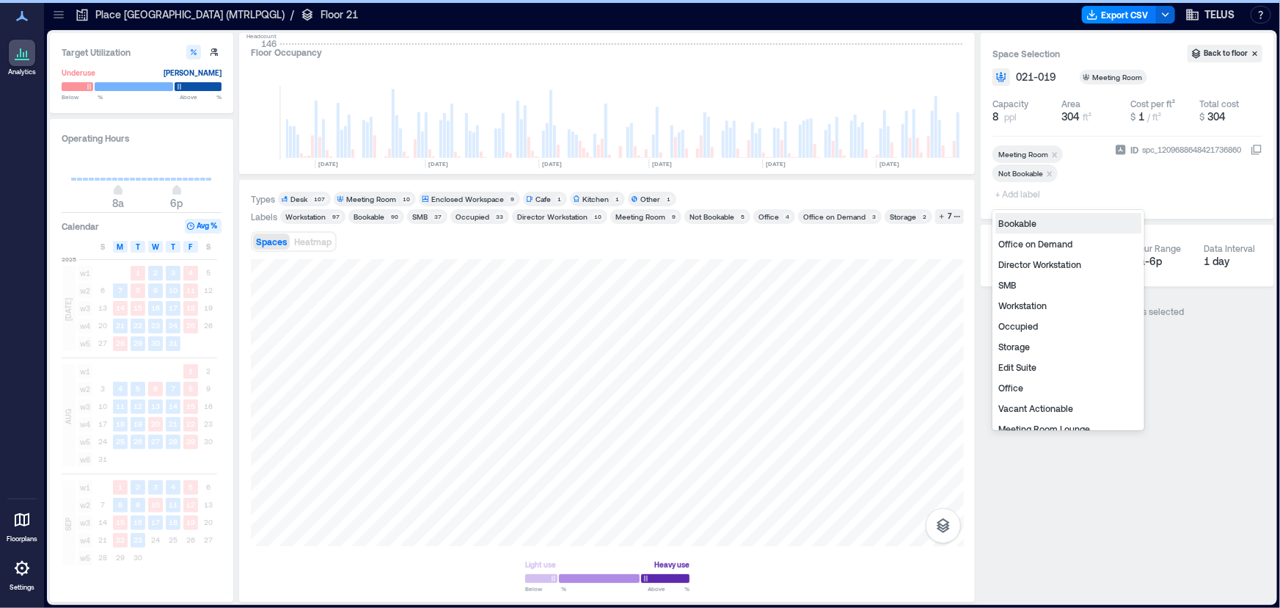
click at [1023, 198] on span "+ Add label" at bounding box center [1020, 193] width 54 height 21
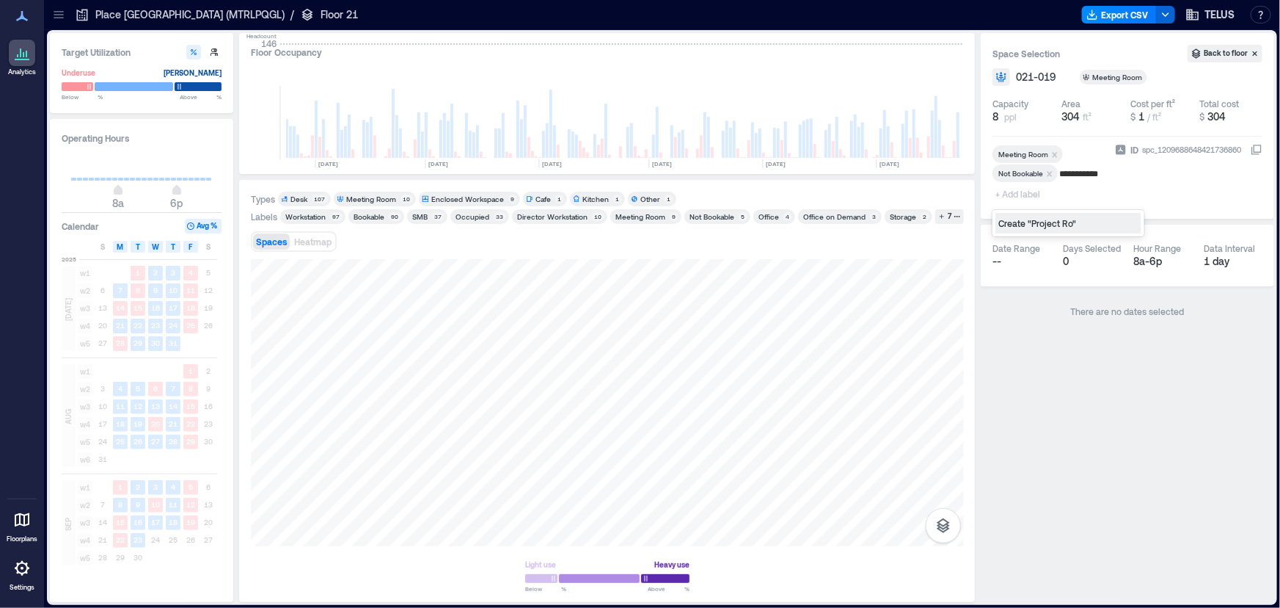
type input "**********"
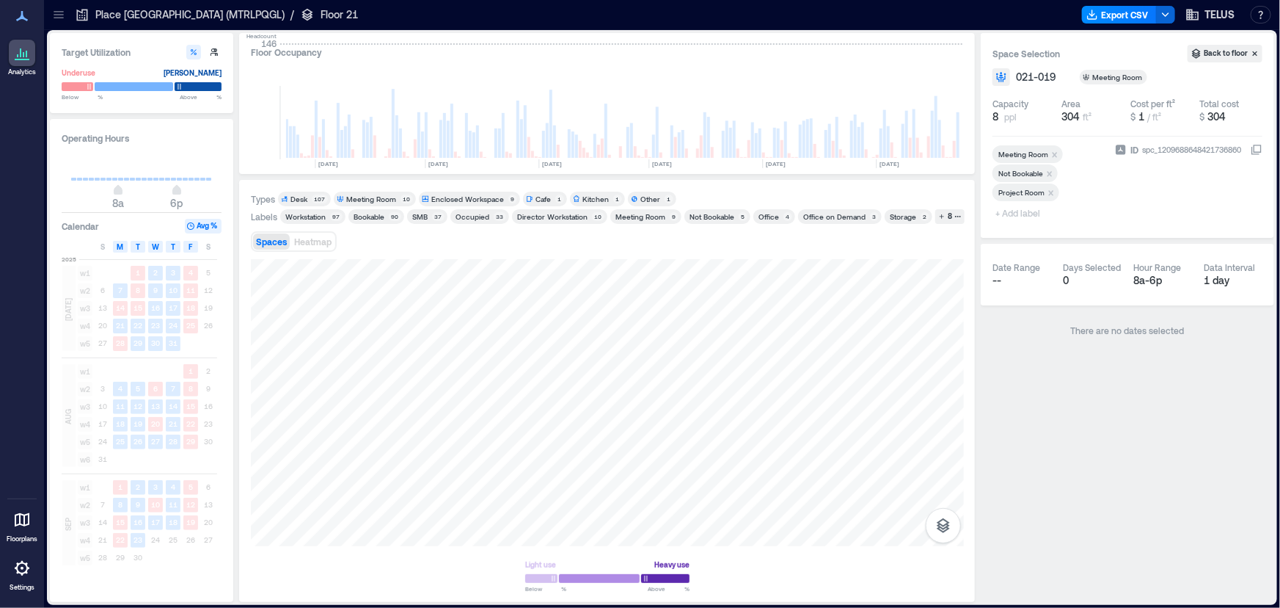
click at [1054, 153] on icon "Remove Meeting Room" at bounding box center [1055, 155] width 10 height 10
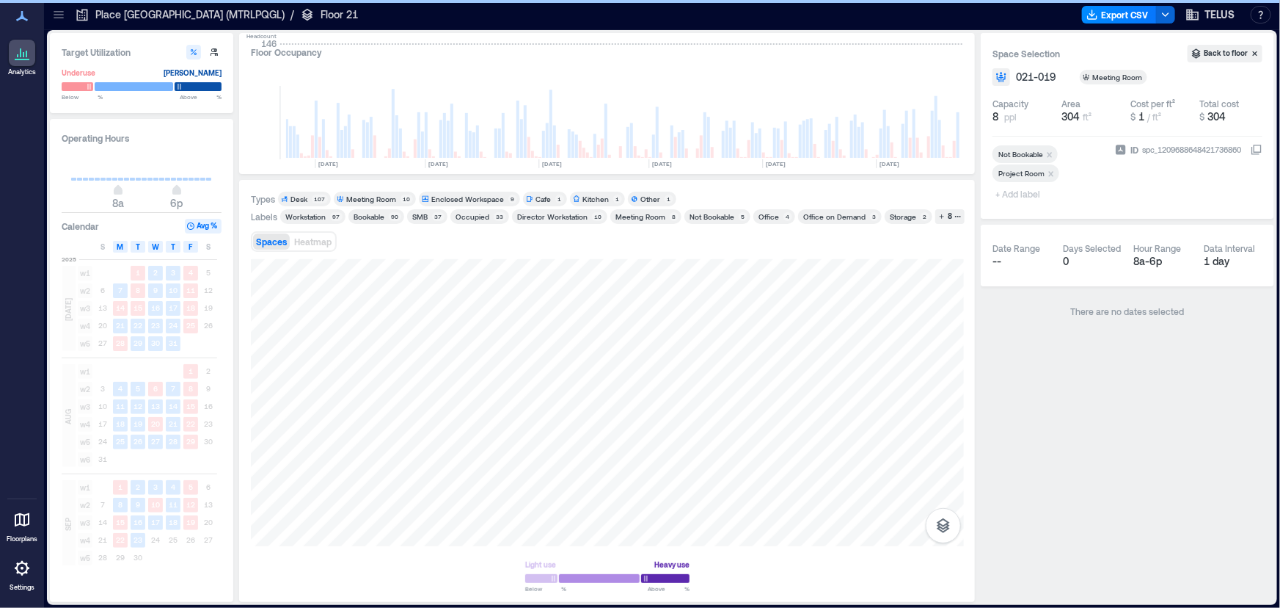
click at [60, 14] on icon at bounding box center [58, 14] width 15 height 15
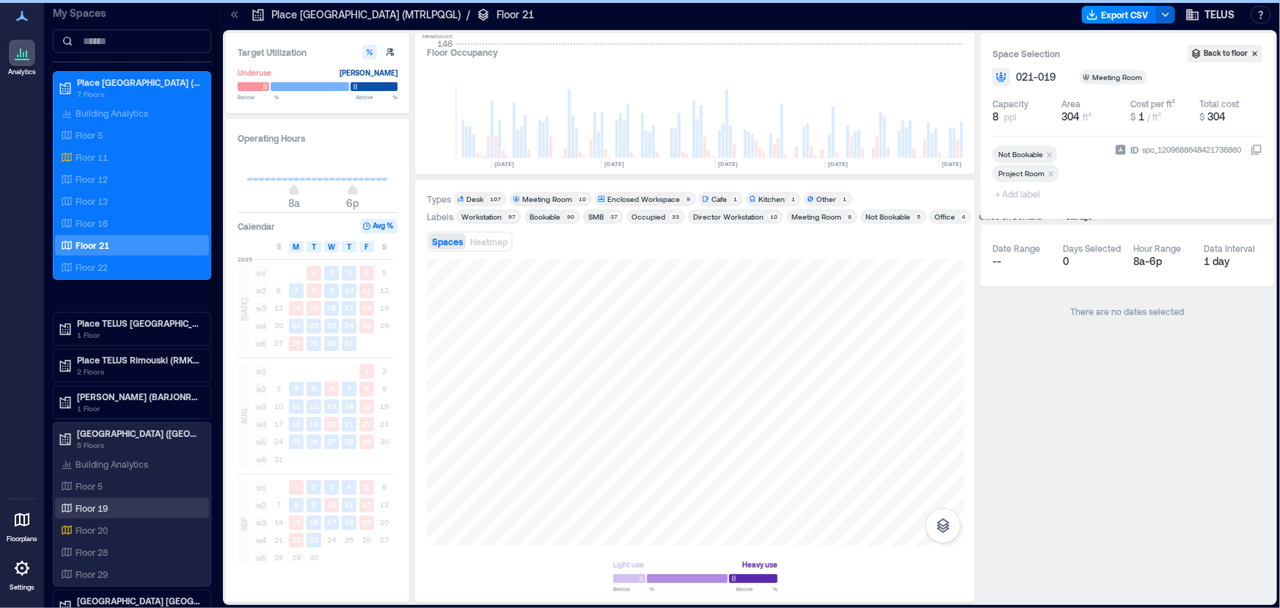
click at [95, 508] on p "Floor 19" at bounding box center [92, 508] width 32 height 12
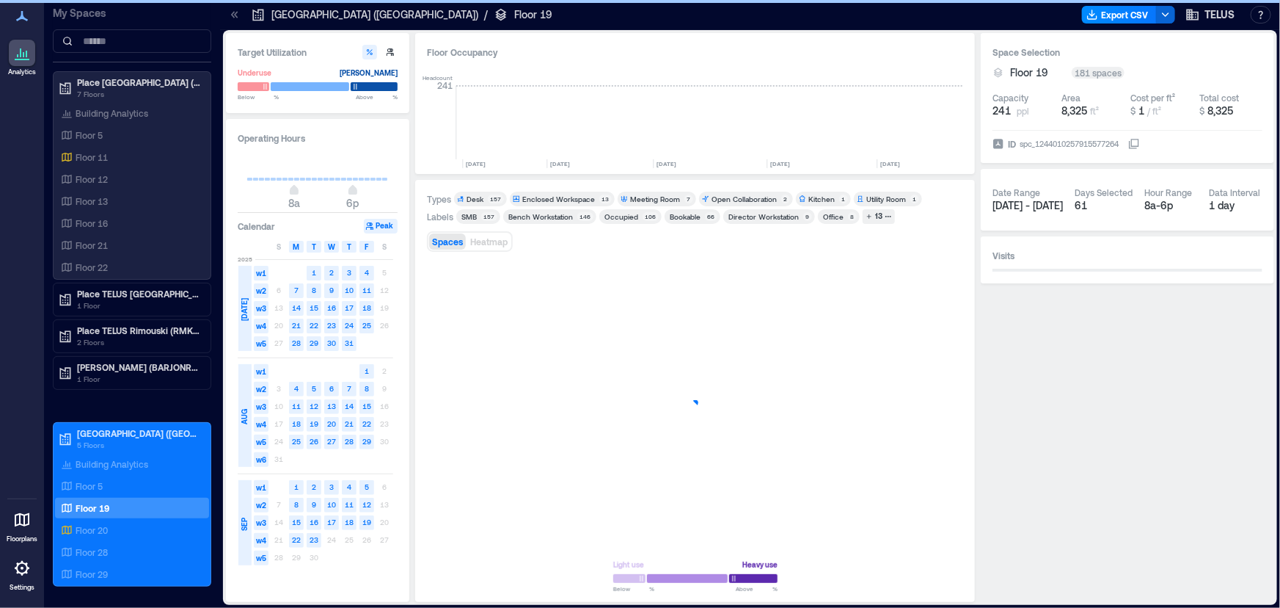
scroll to position [0, 1791]
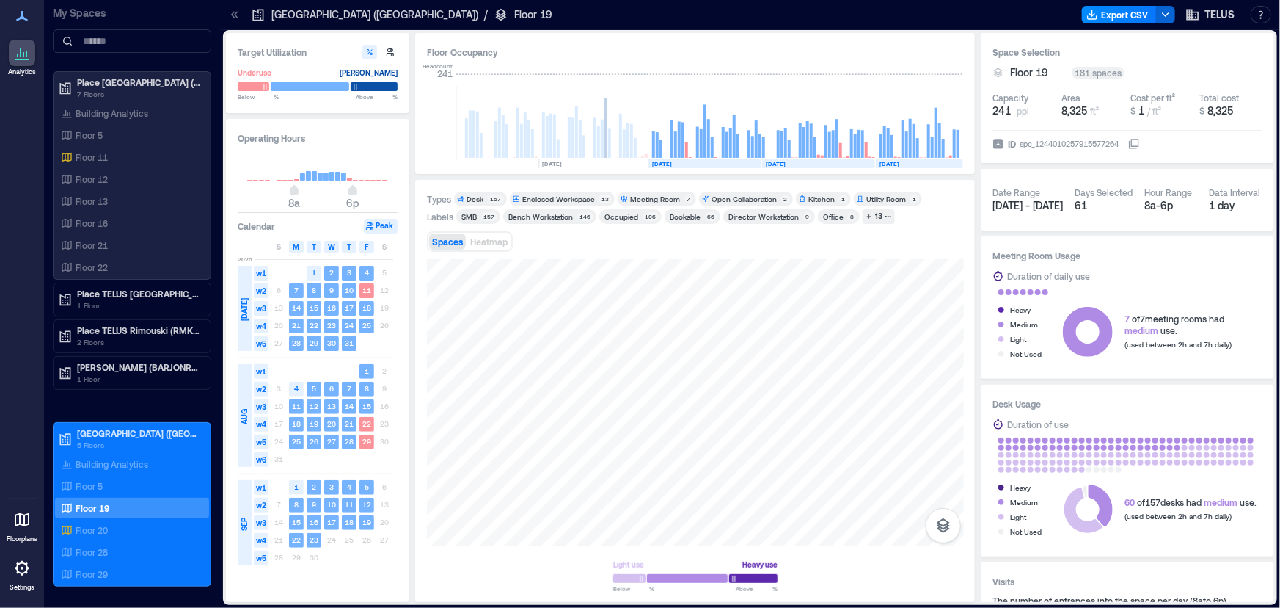
click at [232, 14] on icon at bounding box center [233, 14] width 4 height 7
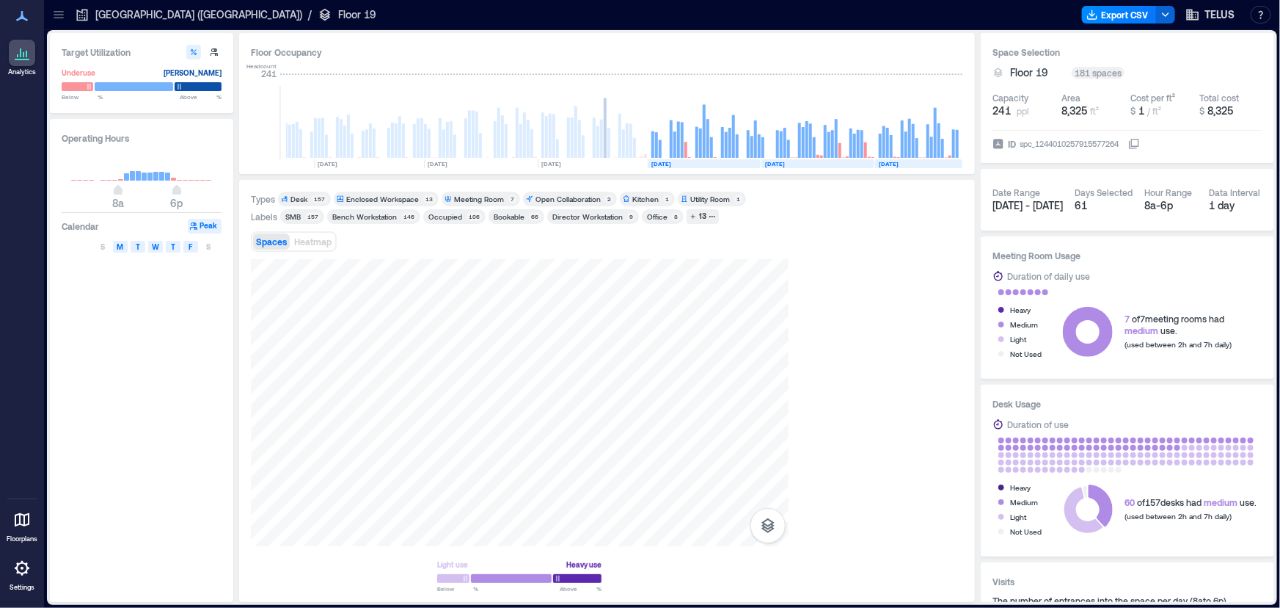
scroll to position [0, 1615]
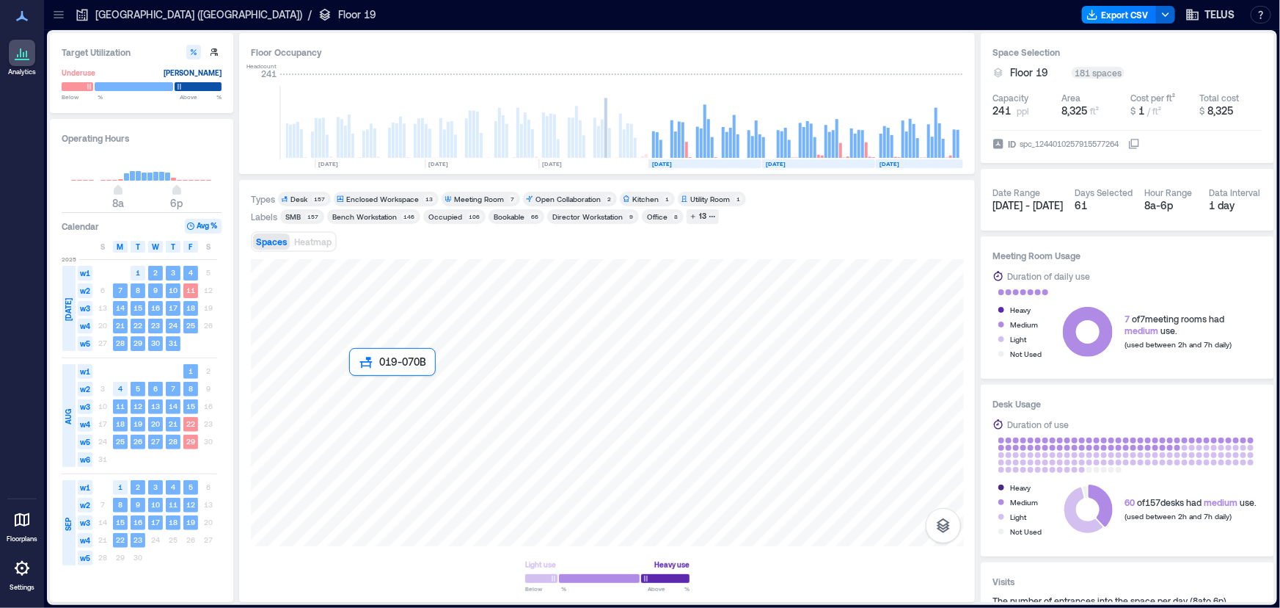
click at [357, 382] on div at bounding box center [607, 402] width 713 height 287
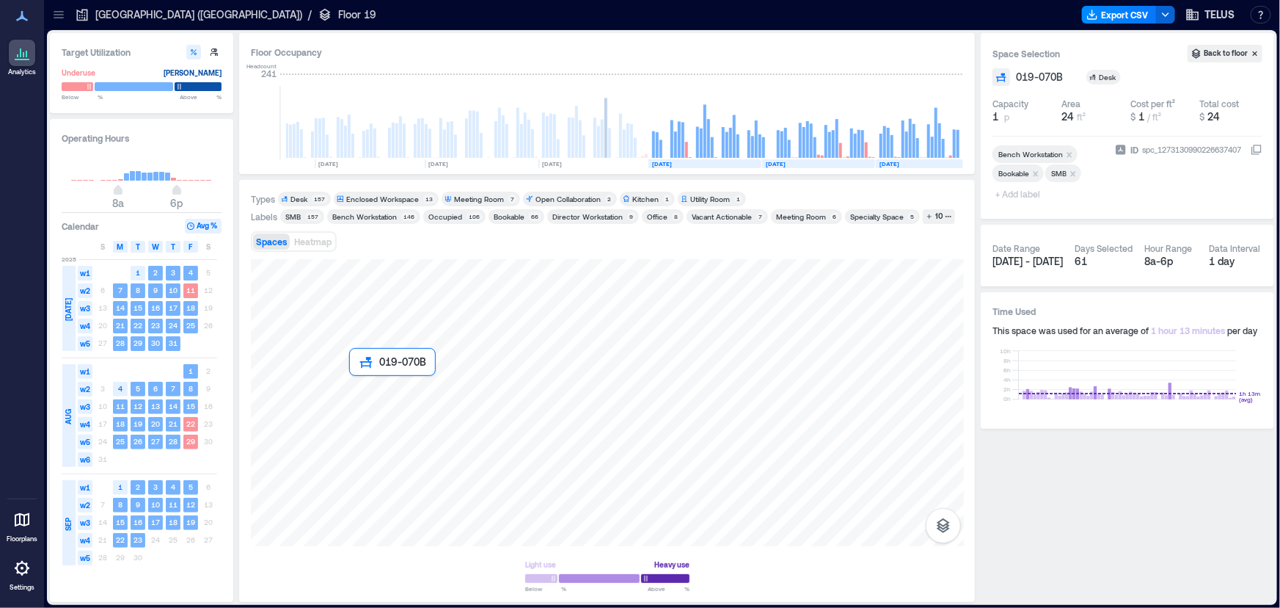
click at [370, 307] on div at bounding box center [607, 402] width 713 height 287
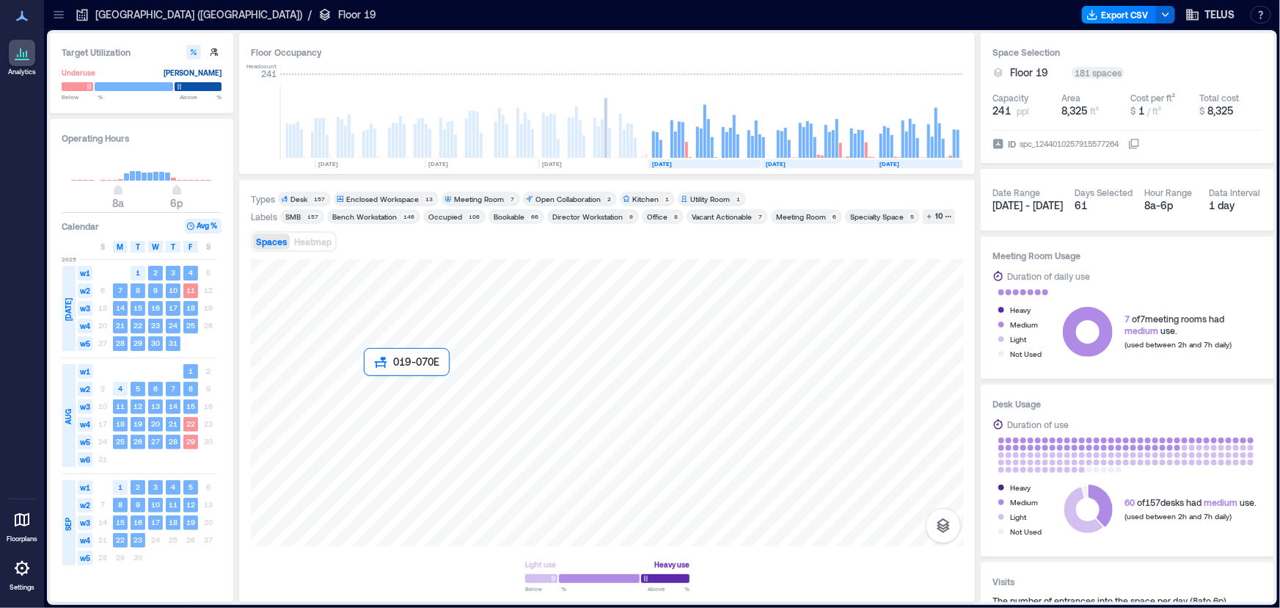
click at [366, 379] on div at bounding box center [607, 402] width 713 height 287
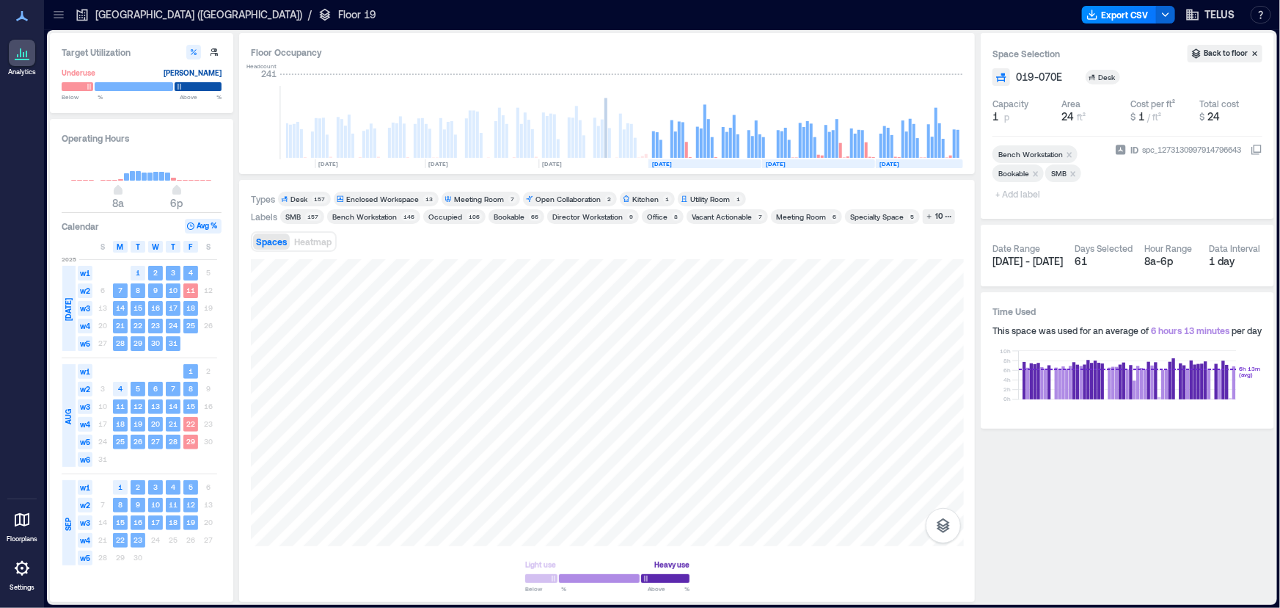
click at [500, 223] on div "Bookable 66" at bounding box center [517, 216] width 56 height 15
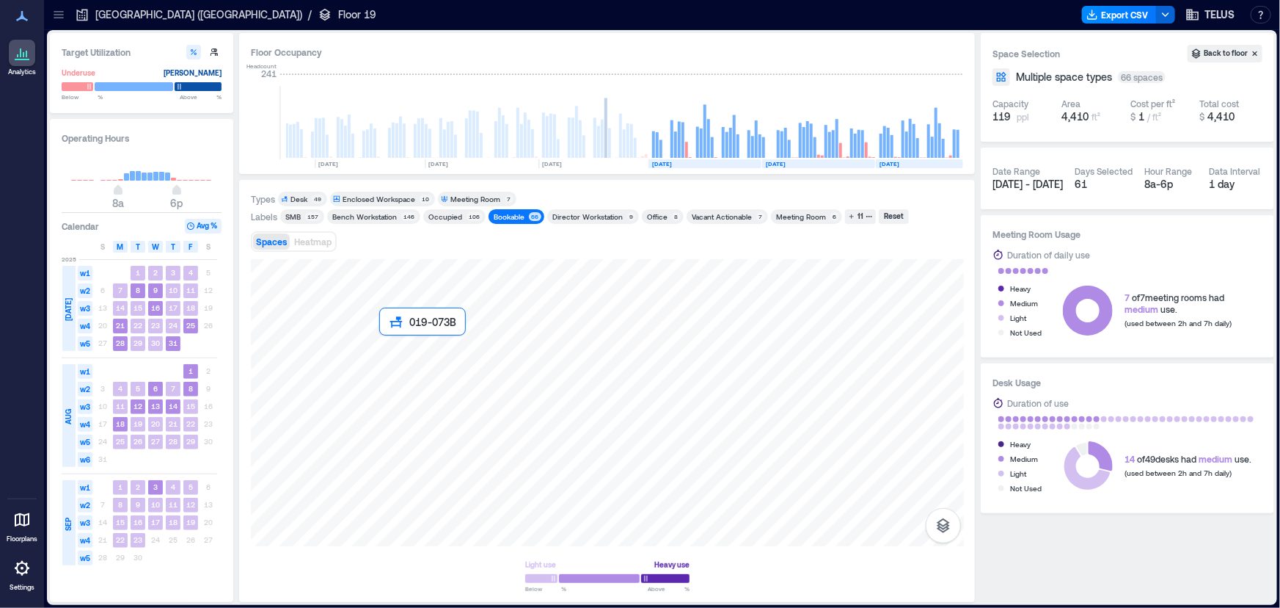
click at [392, 339] on div at bounding box center [607, 402] width 713 height 287
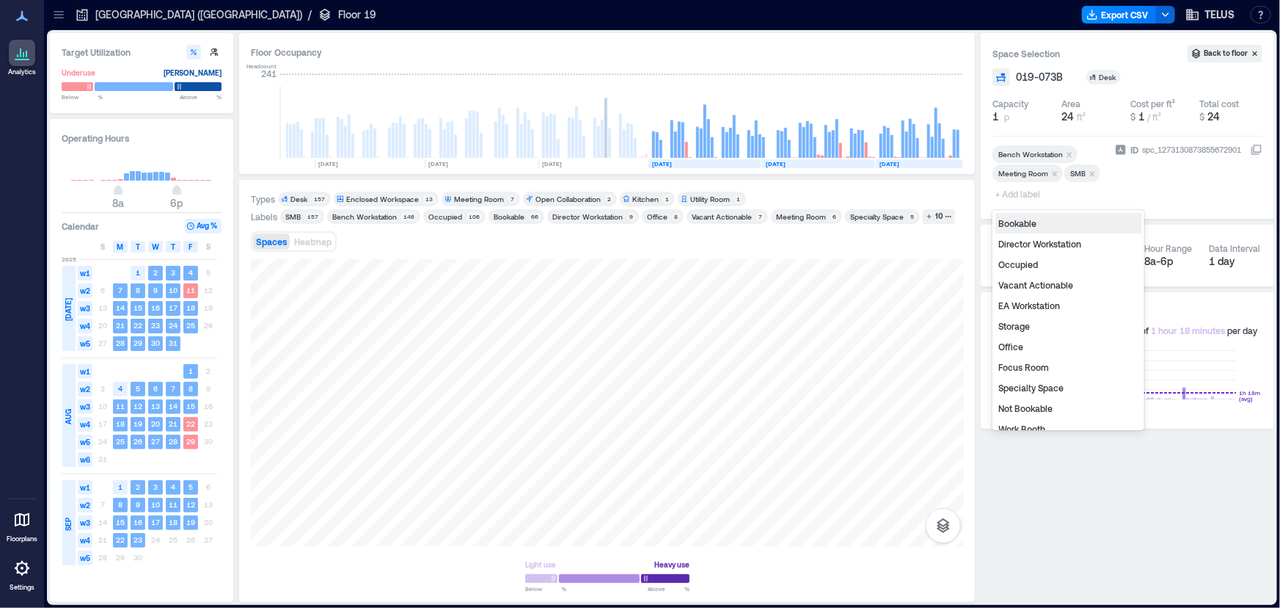
click at [1040, 193] on span "+ Add label" at bounding box center [1020, 193] width 54 height 21
click at [1037, 220] on div "Bookable" at bounding box center [1069, 223] width 146 height 21
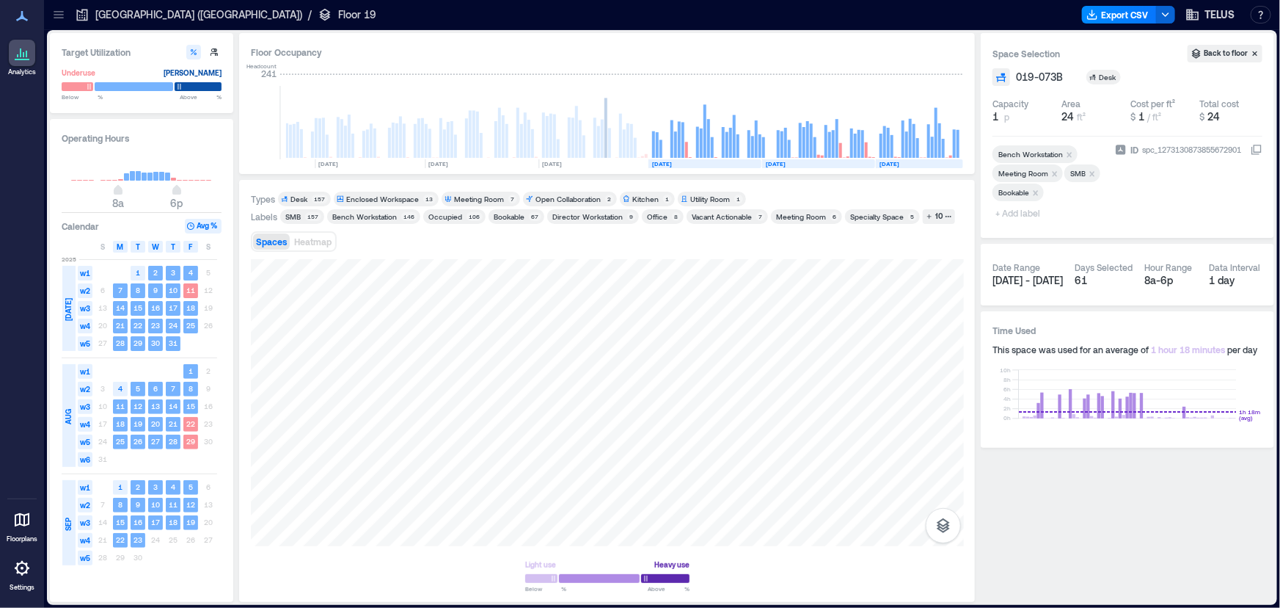
click at [1054, 171] on icon "Remove Meeting Room" at bounding box center [1055, 174] width 10 height 10
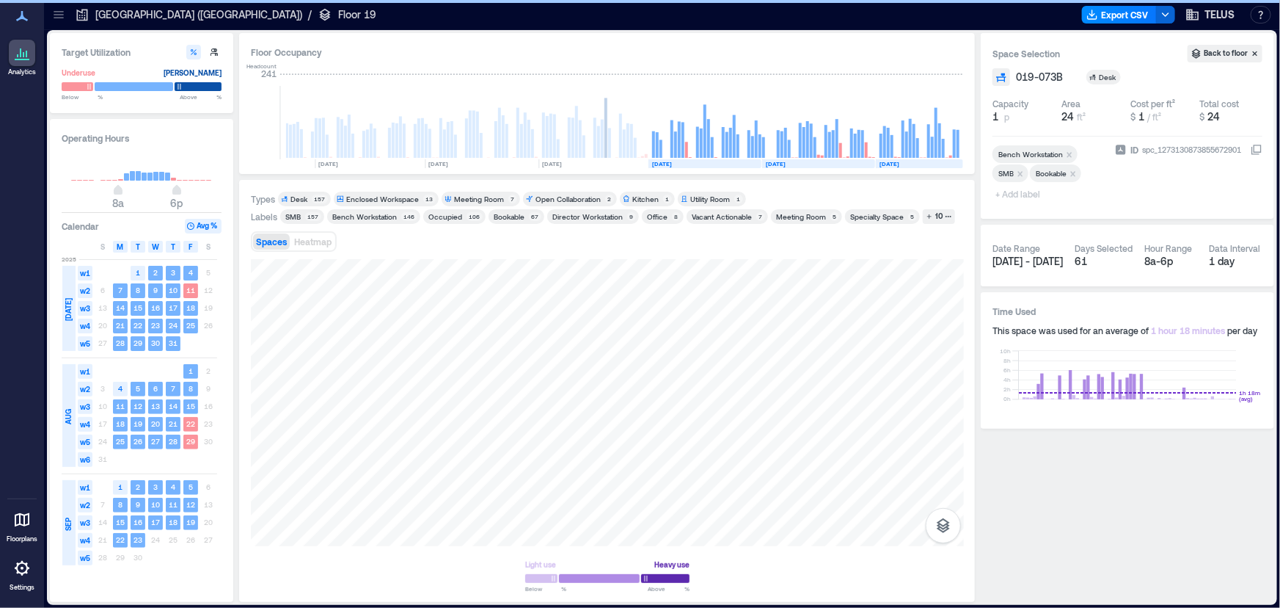
click at [506, 215] on div "Bookable" at bounding box center [509, 216] width 31 height 10
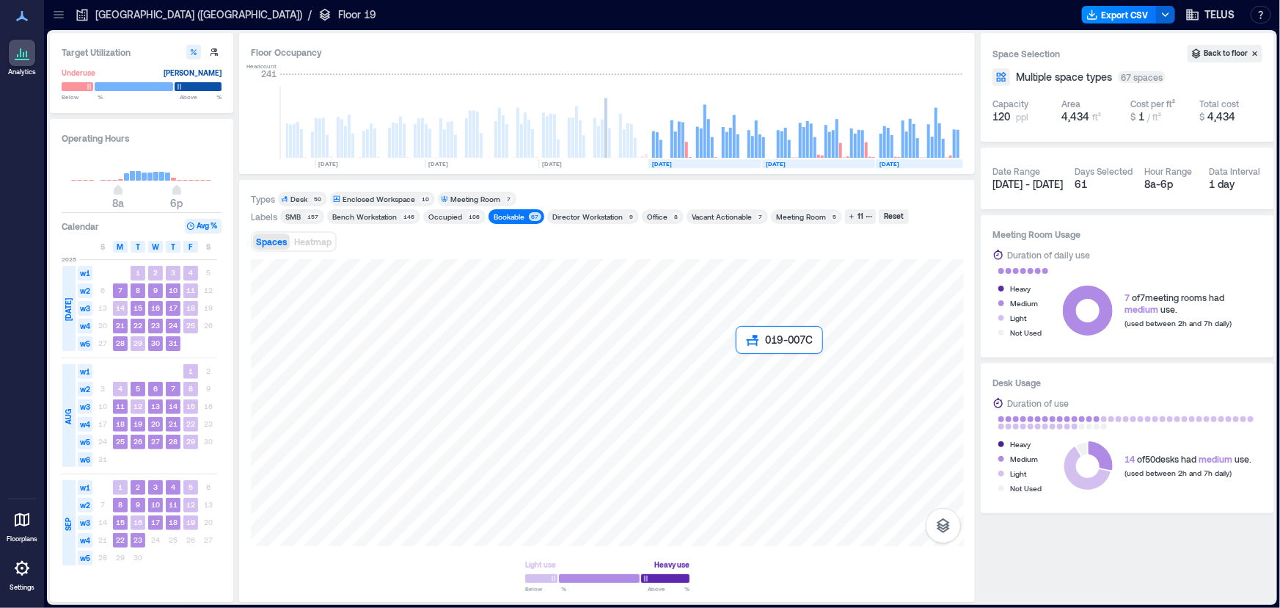
click at [743, 361] on div at bounding box center [607, 402] width 713 height 287
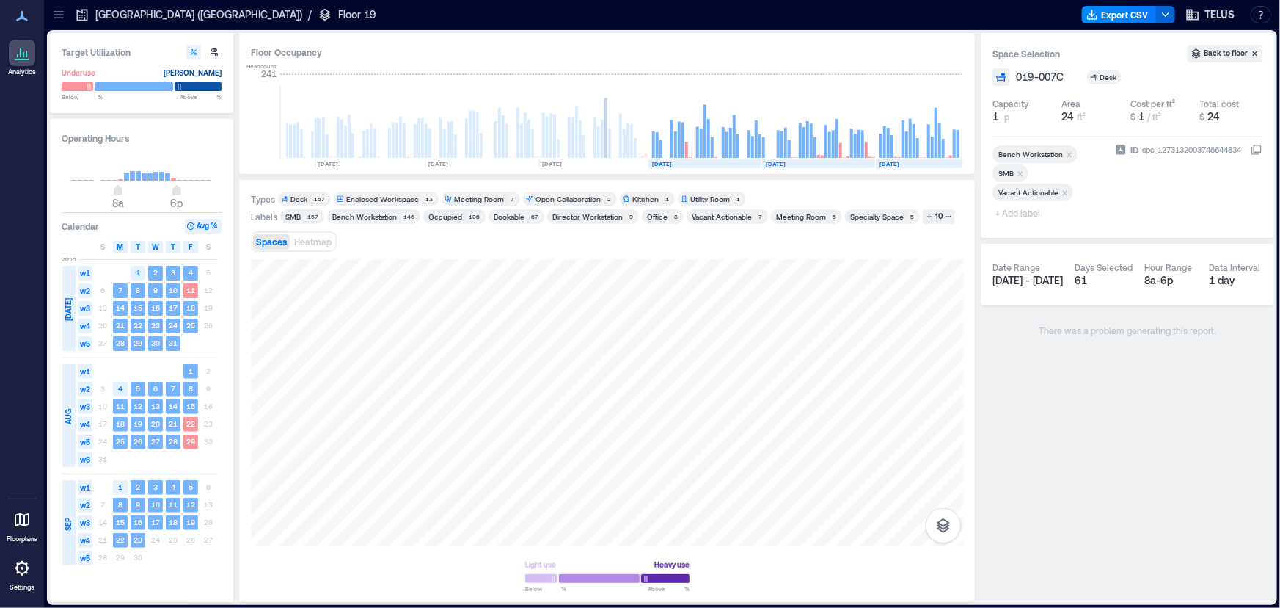
click at [494, 214] on div "Bookable" at bounding box center [509, 216] width 31 height 10
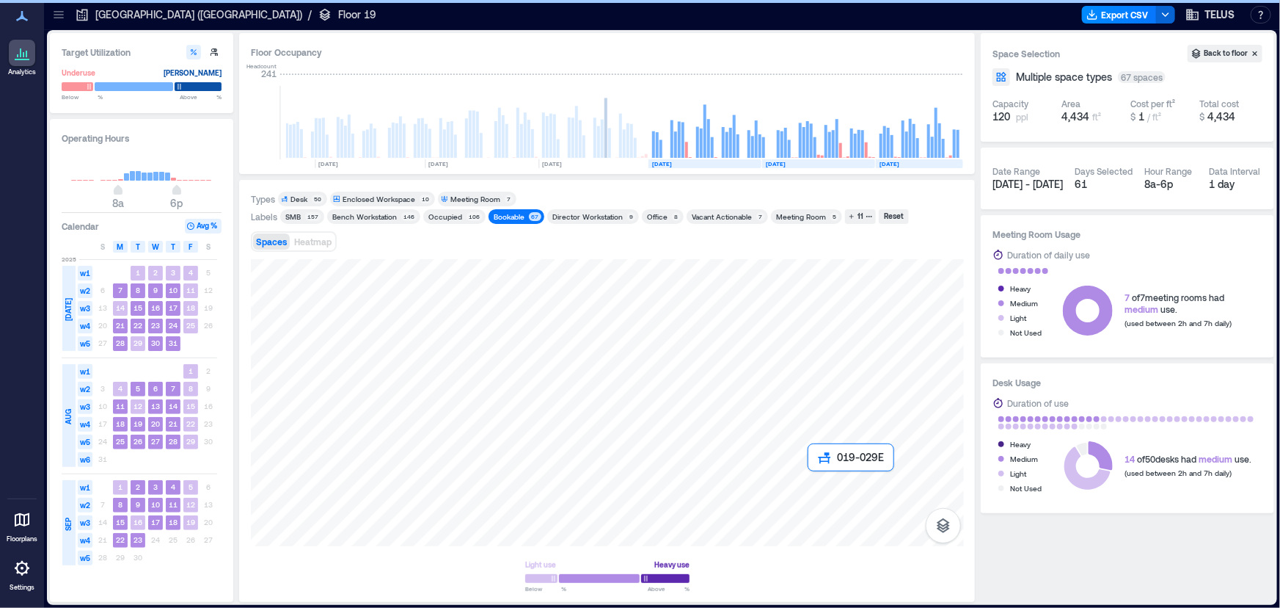
click at [815, 477] on div at bounding box center [607, 402] width 713 height 287
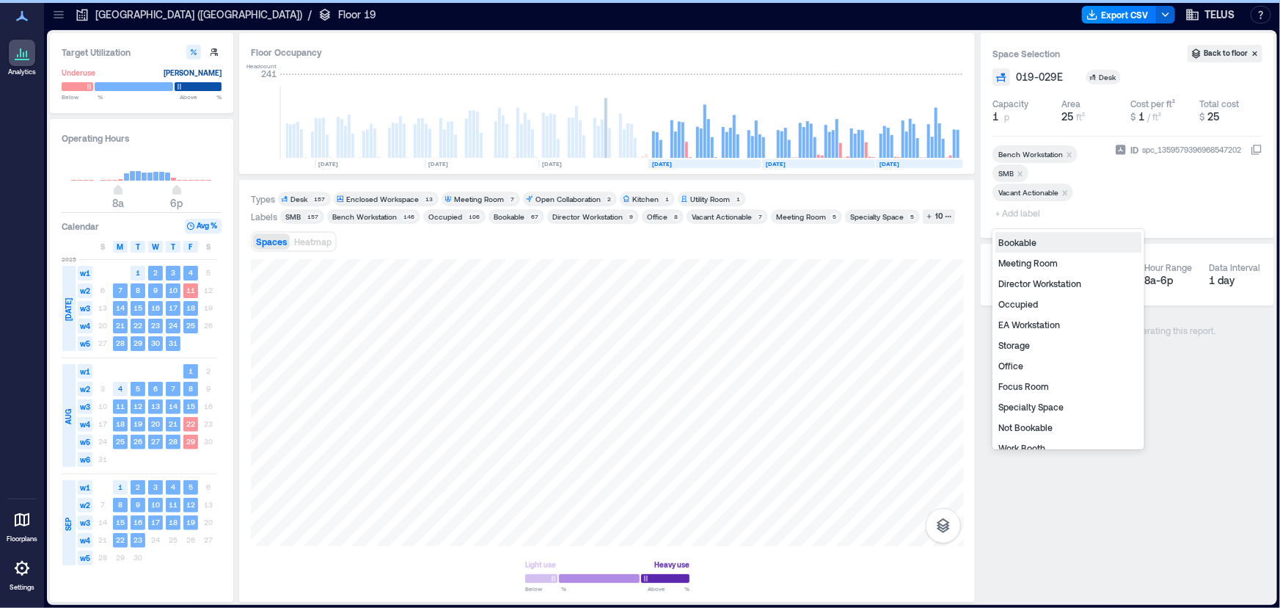
click at [1031, 221] on span "+ Add label" at bounding box center [1020, 213] width 54 height 21
click at [1045, 245] on div "Bookable" at bounding box center [1069, 242] width 146 height 21
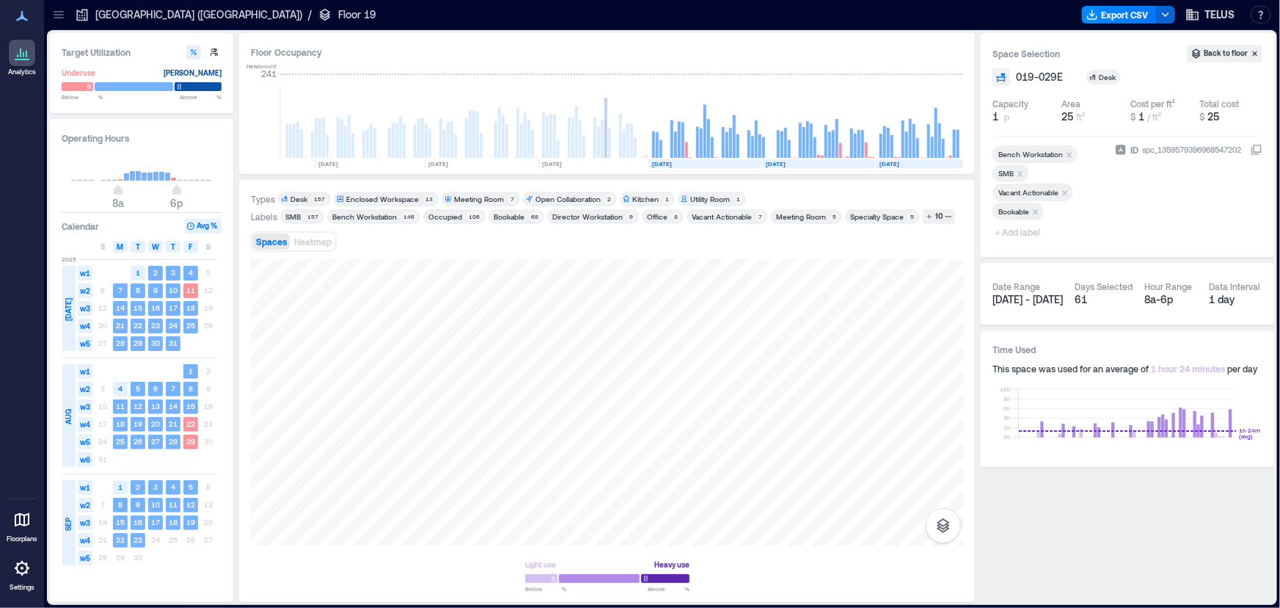
click at [1069, 191] on icon "Remove Vacant Actionable" at bounding box center [1065, 193] width 10 height 10
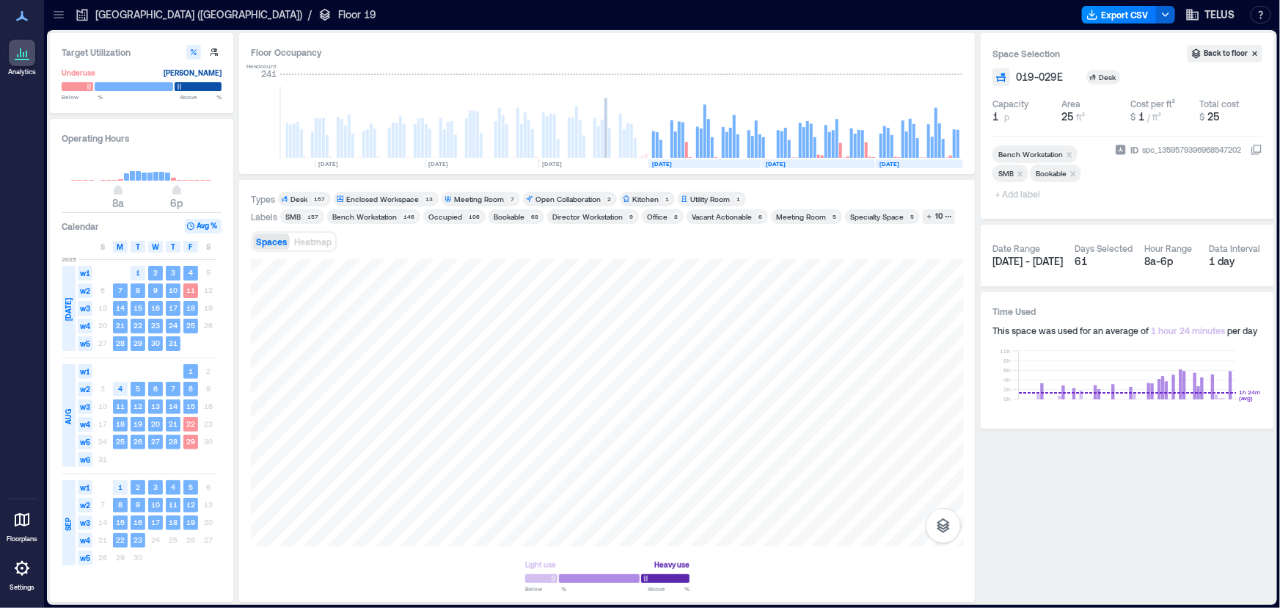
click at [510, 218] on div "Bookable" at bounding box center [509, 216] width 31 height 10
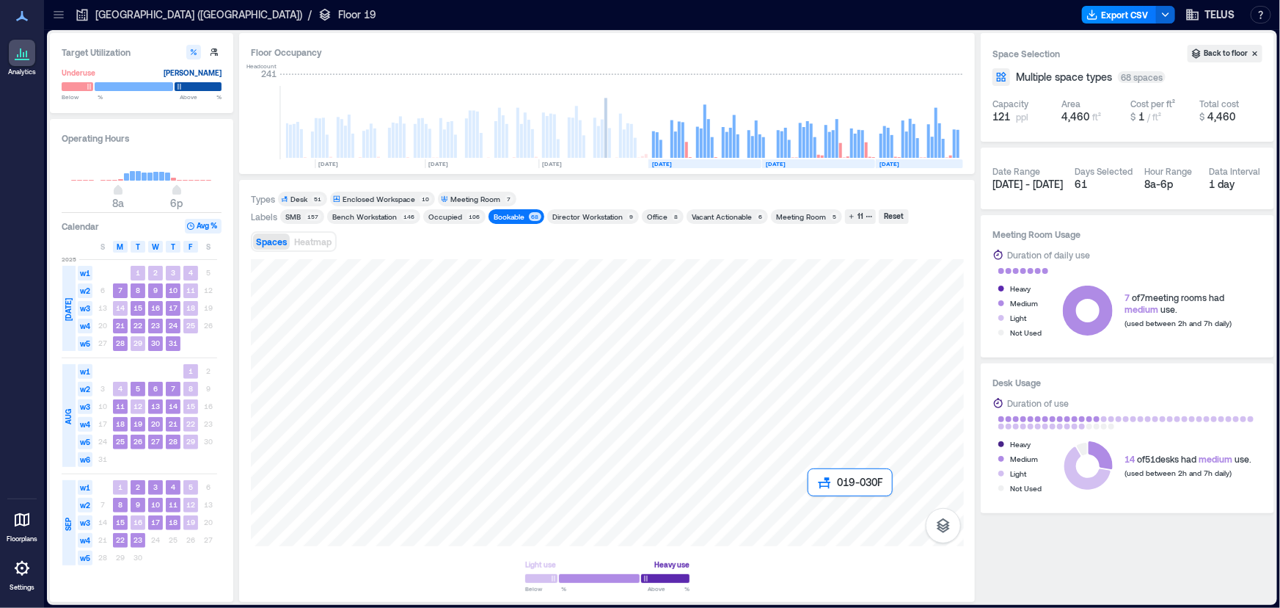
click at [815, 508] on div at bounding box center [607, 402] width 713 height 287
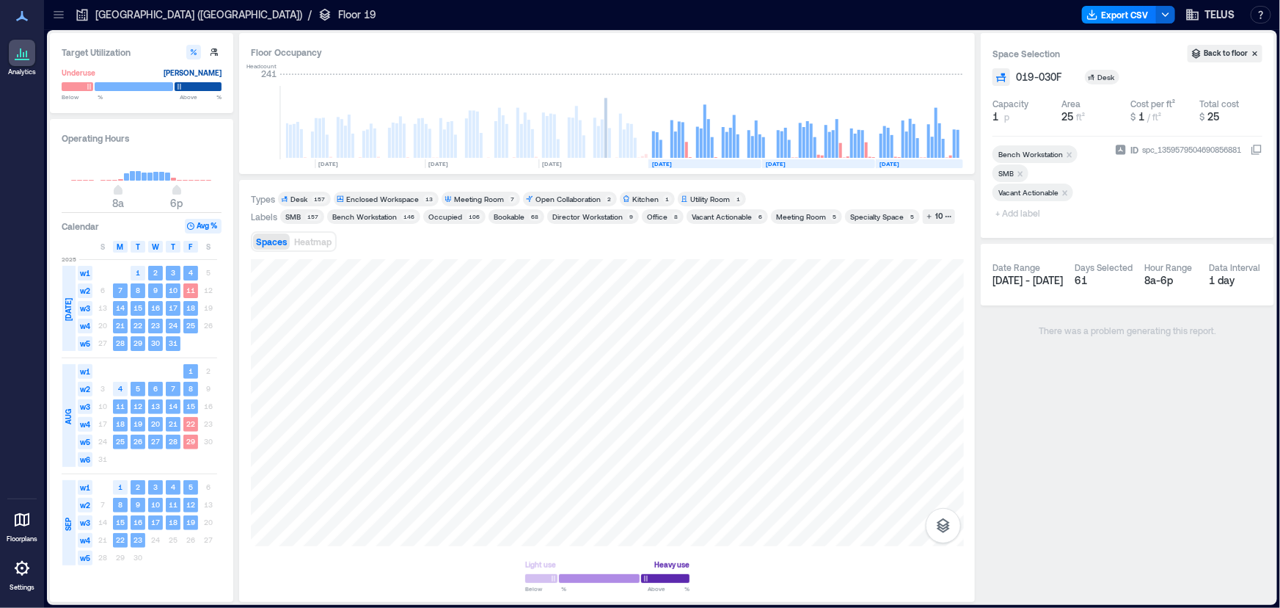
click at [1065, 189] on icon "Remove Vacant Actionable" at bounding box center [1065, 193] width 10 height 10
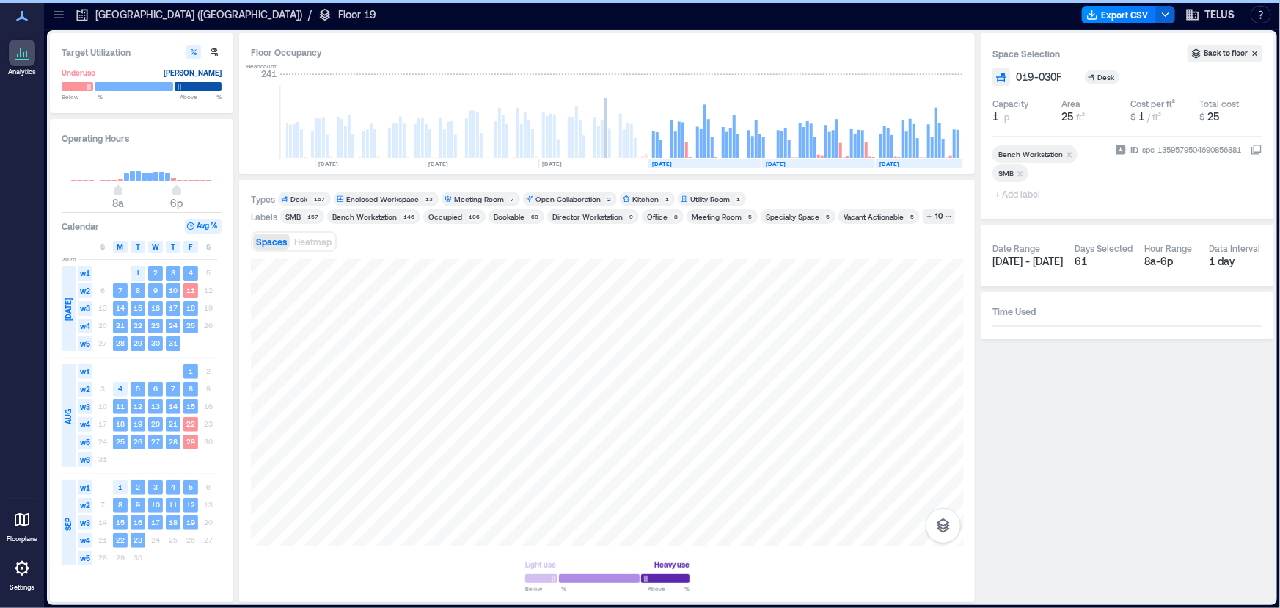
click at [1018, 191] on span "+ Add label" at bounding box center [1020, 193] width 54 height 21
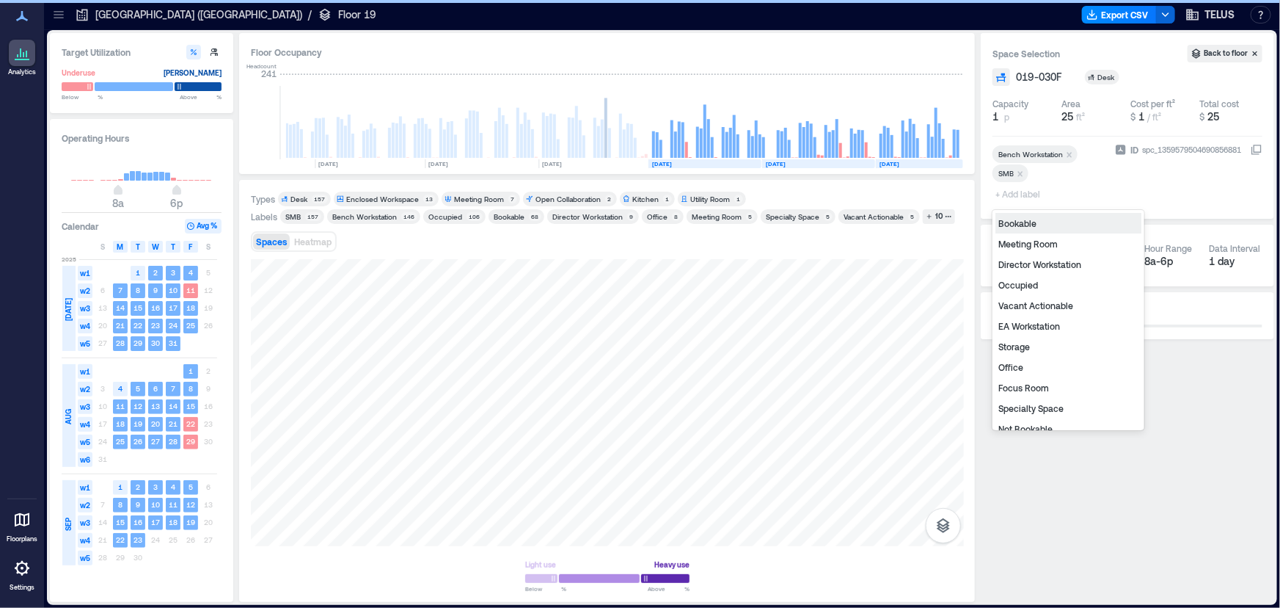
click at [1029, 223] on div "Bookable" at bounding box center [1069, 223] width 146 height 21
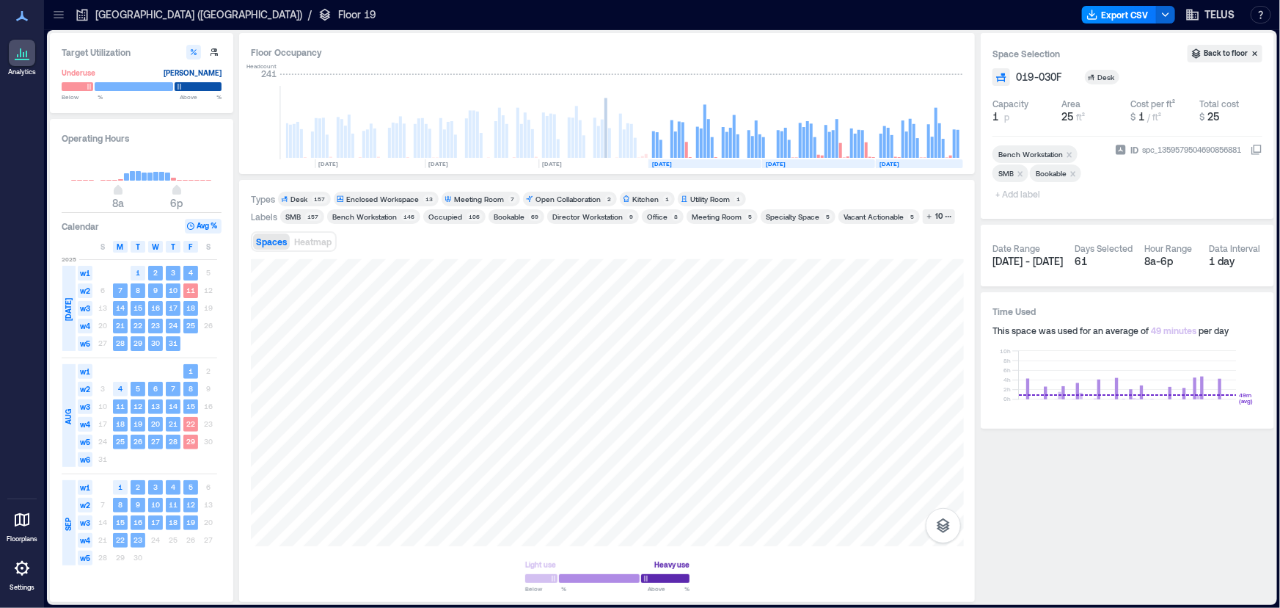
click at [54, 16] on icon at bounding box center [58, 14] width 15 height 15
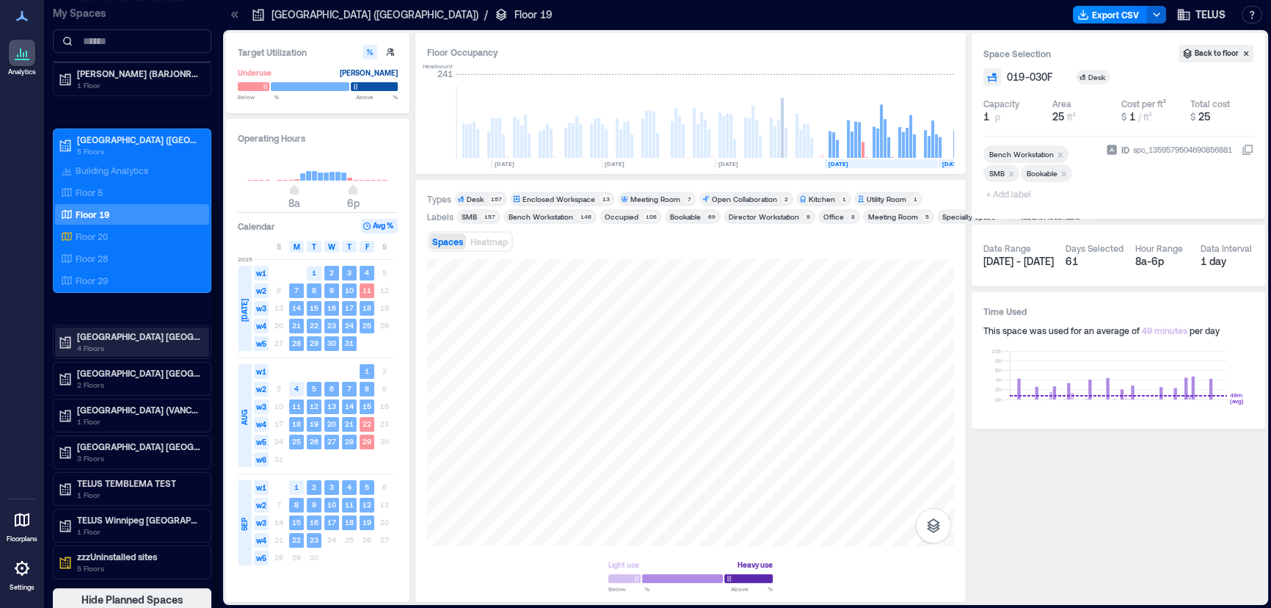
click at [158, 333] on p "[GEOGRAPHIC_DATA] [GEOGRAPHIC_DATA]-4519 (BNBYBCDW)" at bounding box center [138, 336] width 123 height 12
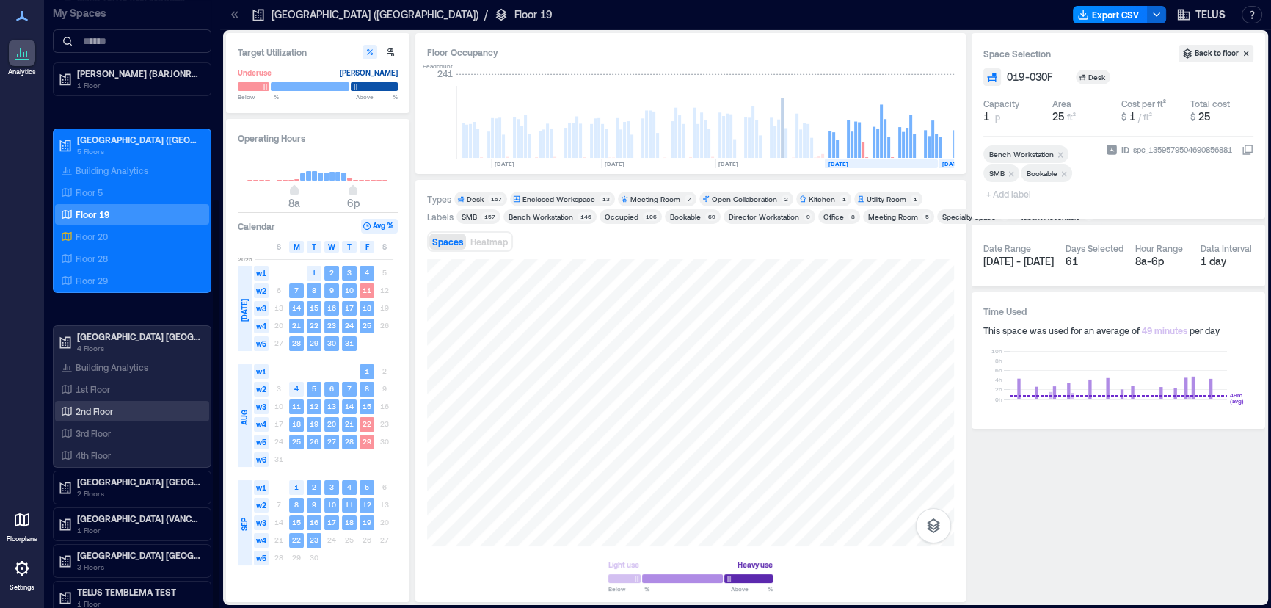
click at [98, 411] on p "2nd Floor" at bounding box center [94, 411] width 37 height 12
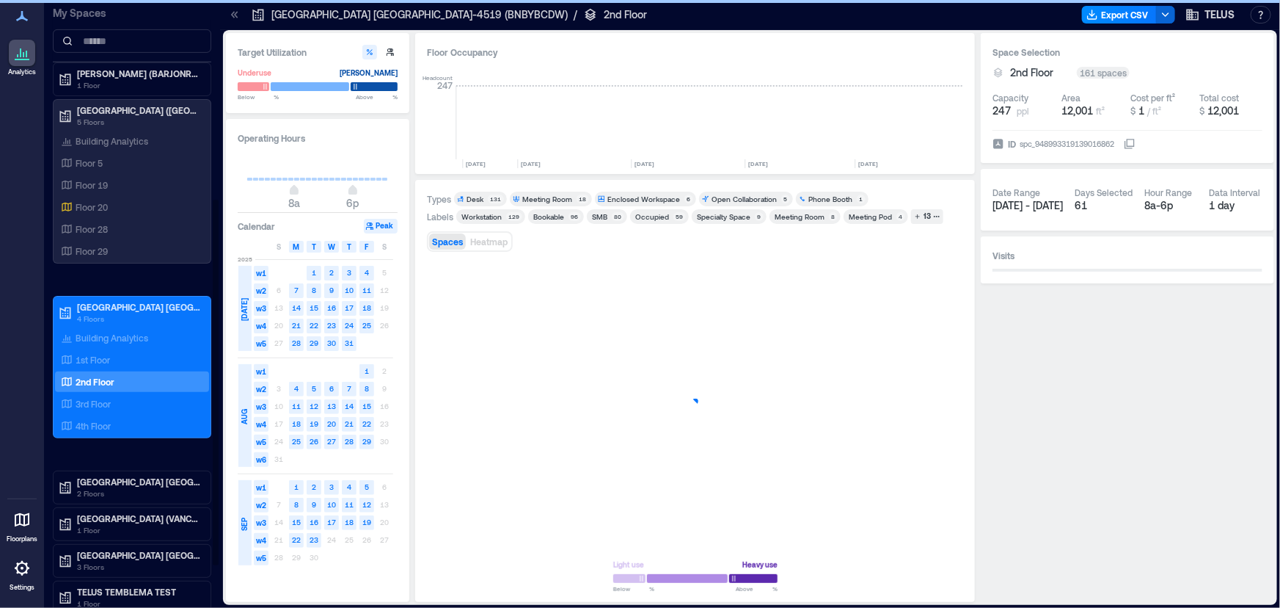
scroll to position [0, 2550]
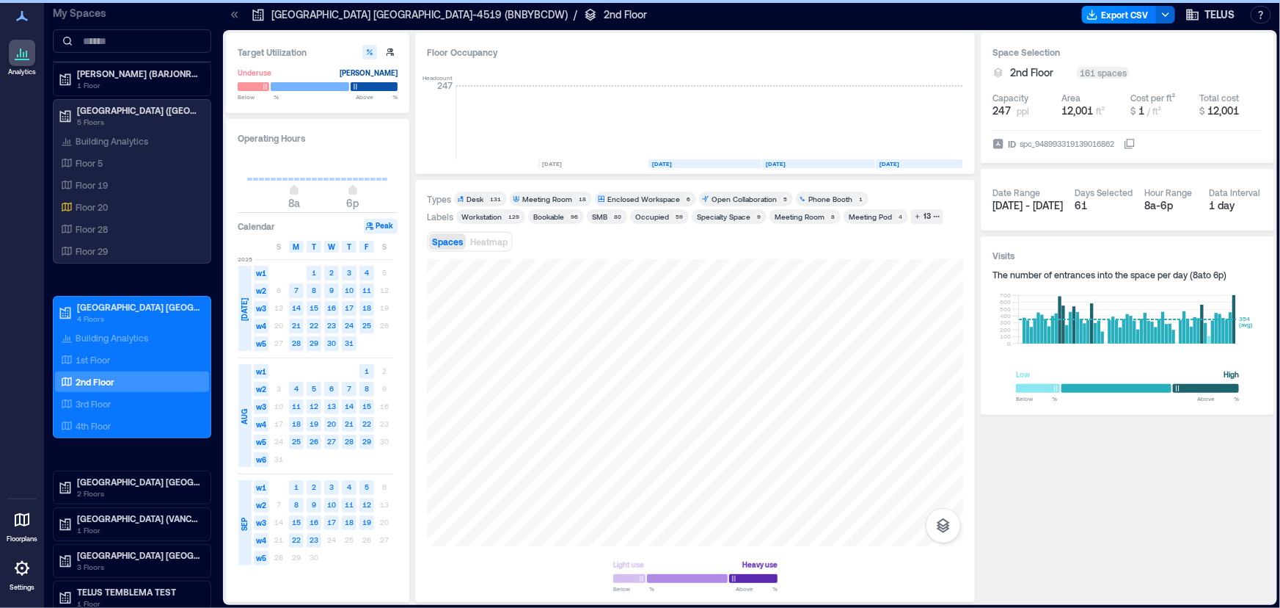
click at [233, 16] on icon at bounding box center [233, 14] width 4 height 7
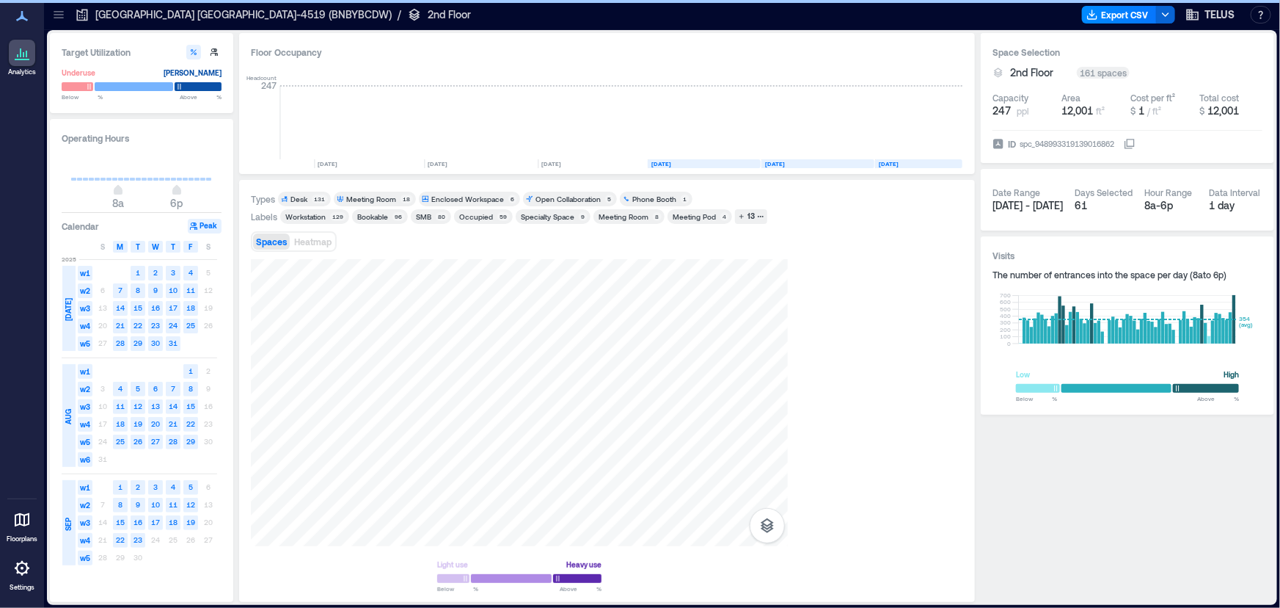
scroll to position [0, 2374]
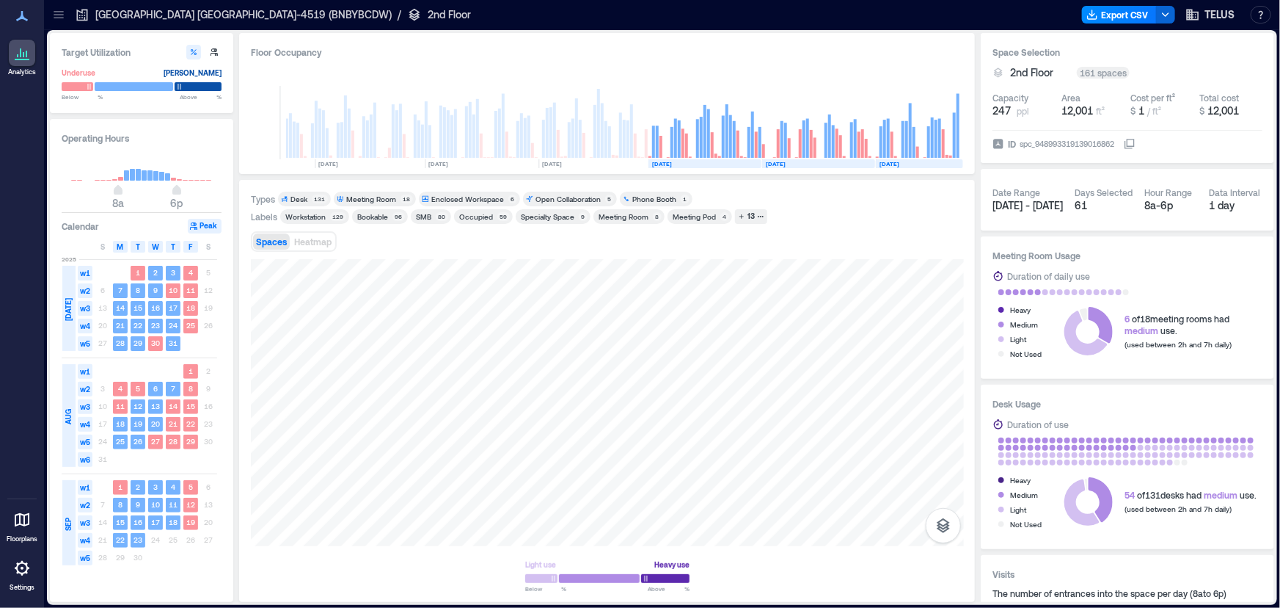
click at [352, 235] on div "Types Desk 131 Meeting Room 18 Enclosed Workspace 6 Open Collaboration 5 Phone …" at bounding box center [607, 390] width 713 height 398
click at [276, 381] on div at bounding box center [607, 402] width 713 height 287
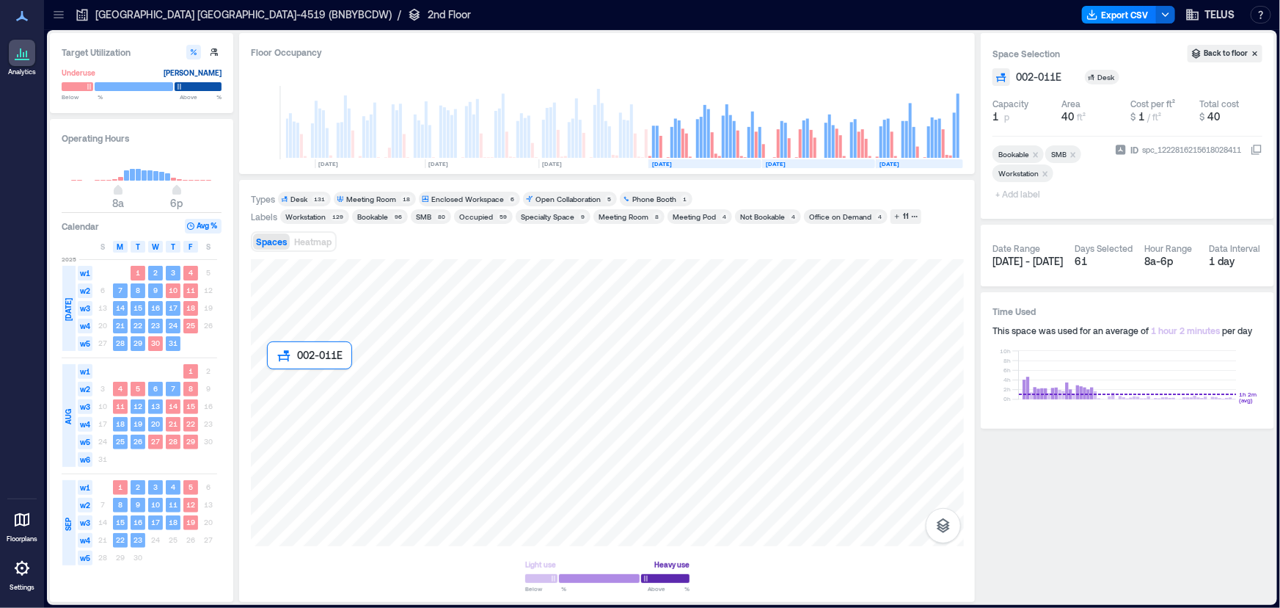
click at [276, 381] on div at bounding box center [607, 402] width 713 height 287
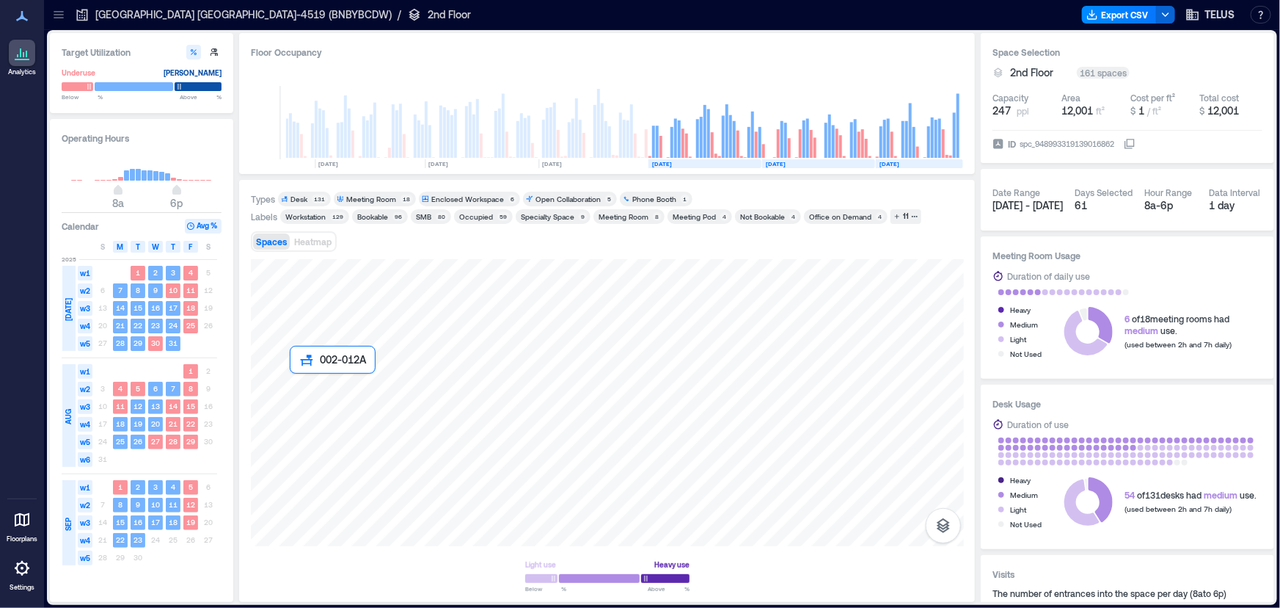
click at [277, 376] on div at bounding box center [607, 402] width 713 height 287
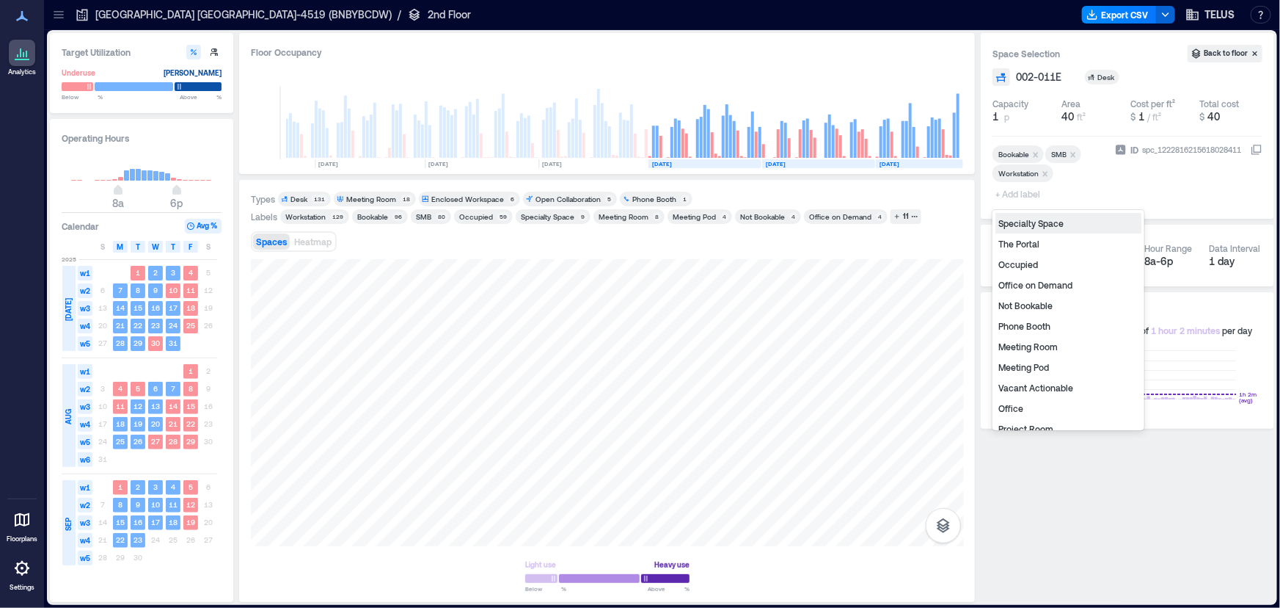
click at [1019, 193] on span "+ Add label" at bounding box center [1020, 193] width 54 height 21
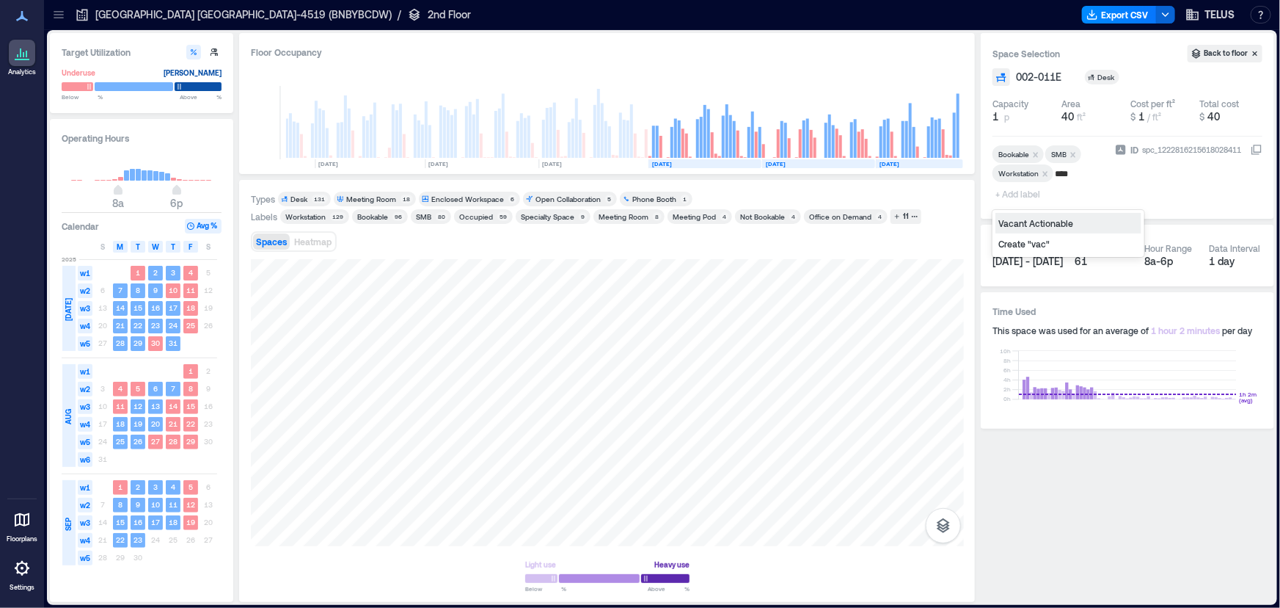
type input "*****"
click at [1022, 219] on div "Vacant Actionable" at bounding box center [1069, 223] width 146 height 21
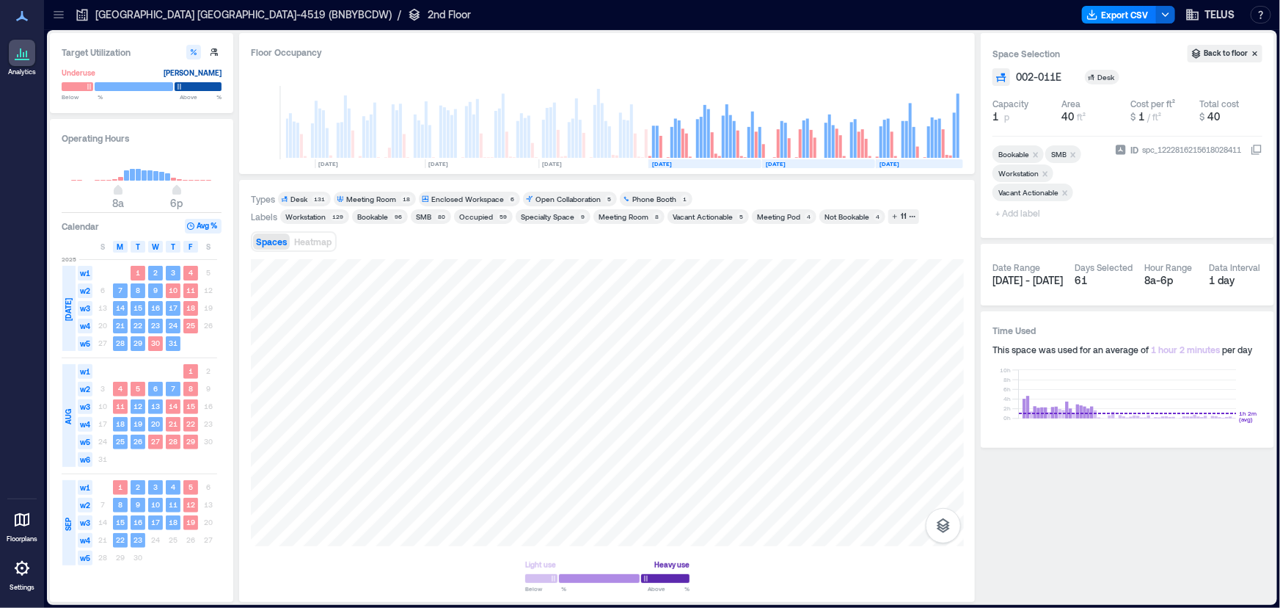
click at [1035, 153] on icon "Remove Bookable" at bounding box center [1036, 154] width 5 height 5
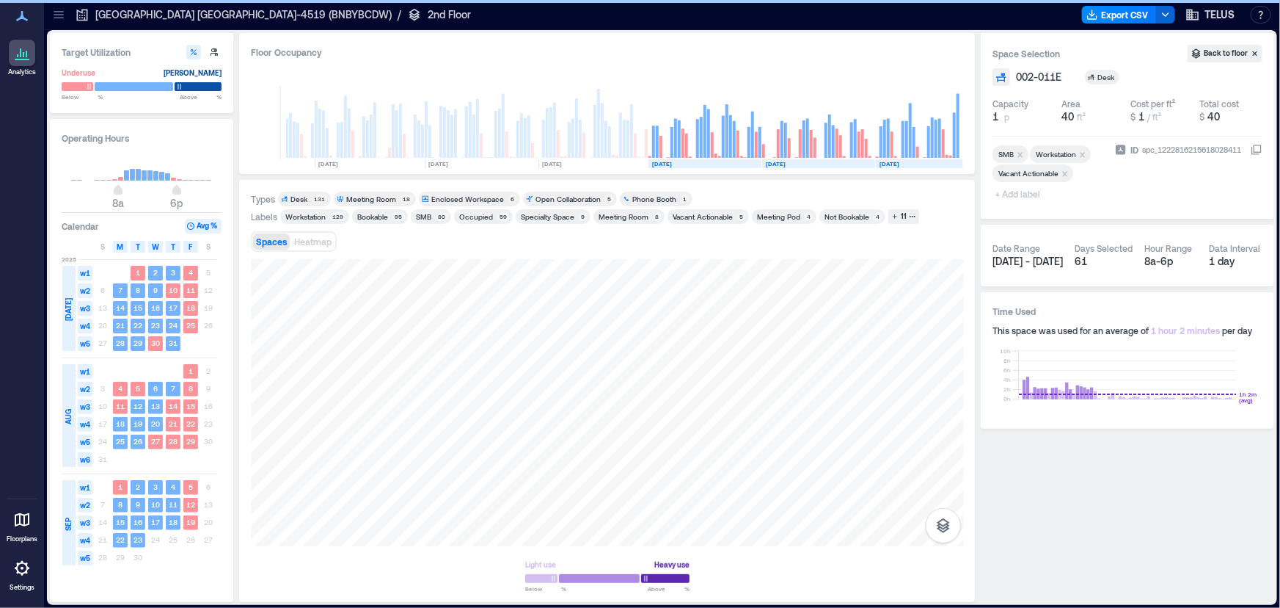
click at [62, 21] on icon at bounding box center [58, 14] width 15 height 15
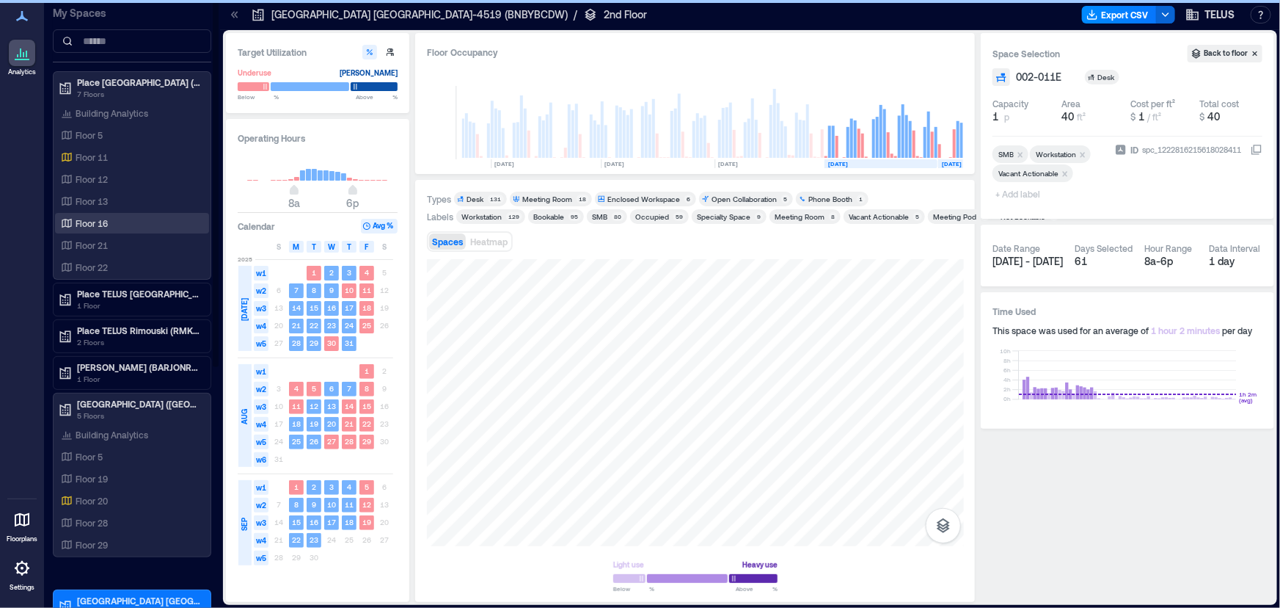
click at [112, 219] on div "Floor 16" at bounding box center [129, 223] width 142 height 15
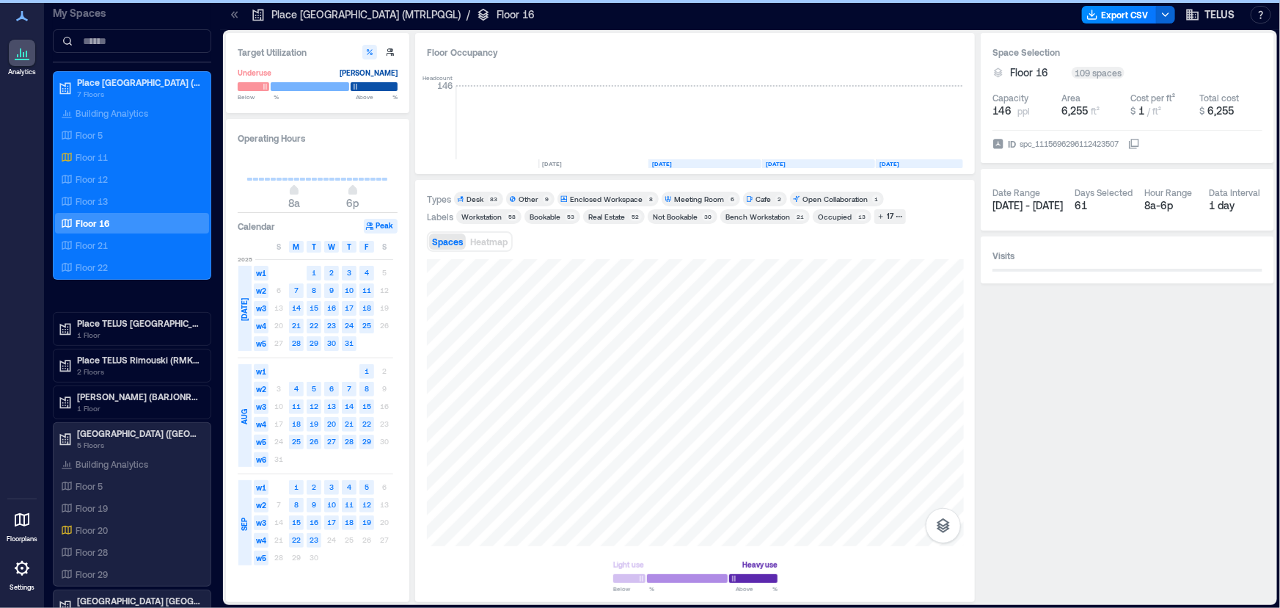
click at [232, 15] on icon at bounding box center [233, 14] width 4 height 7
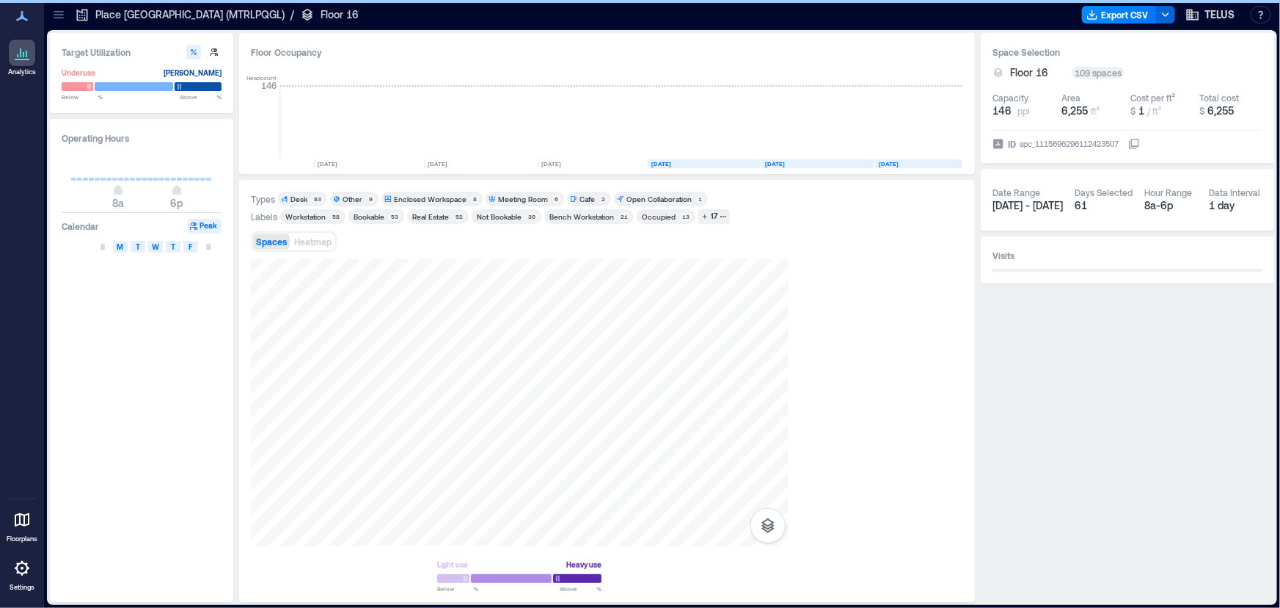
scroll to position [0, 2279]
